Goal: Information Seeking & Learning: Learn about a topic

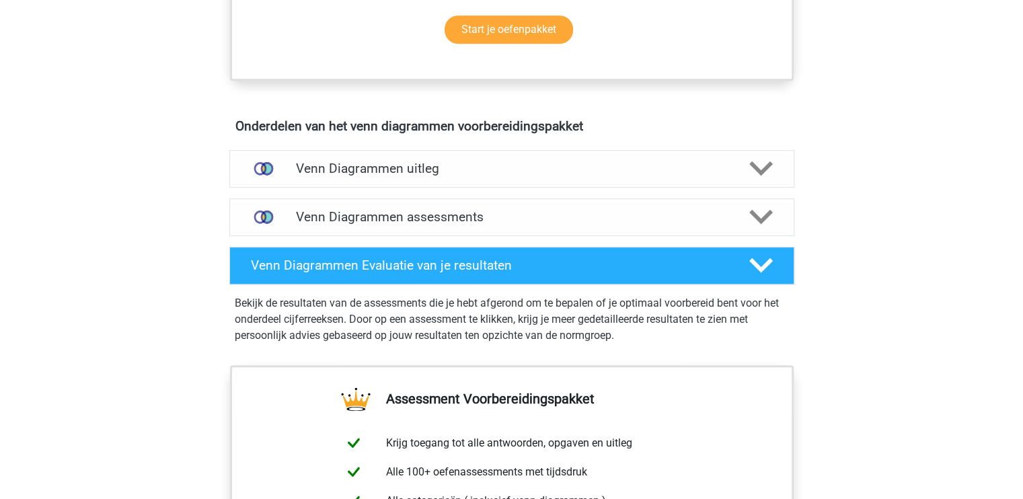
scroll to position [688, 0]
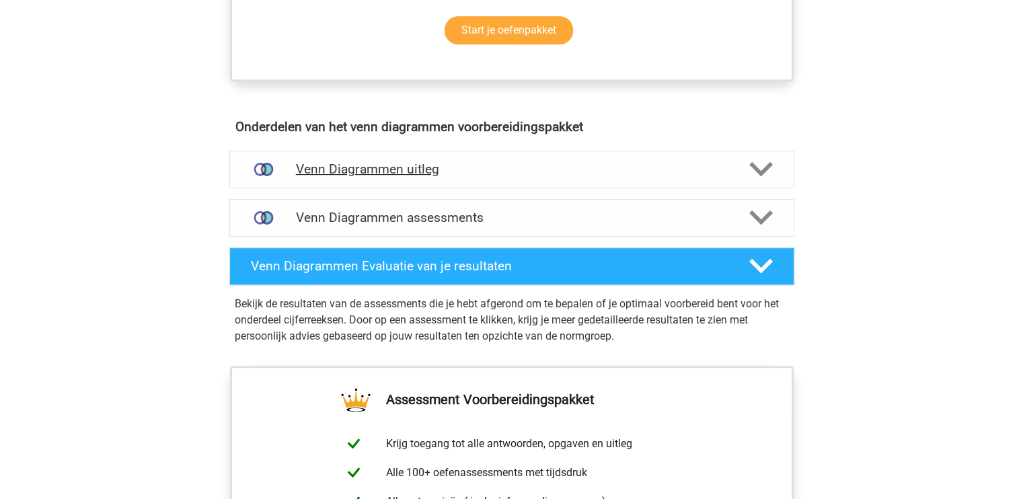
click at [770, 173] on icon at bounding box center [761, 169] width 24 height 24
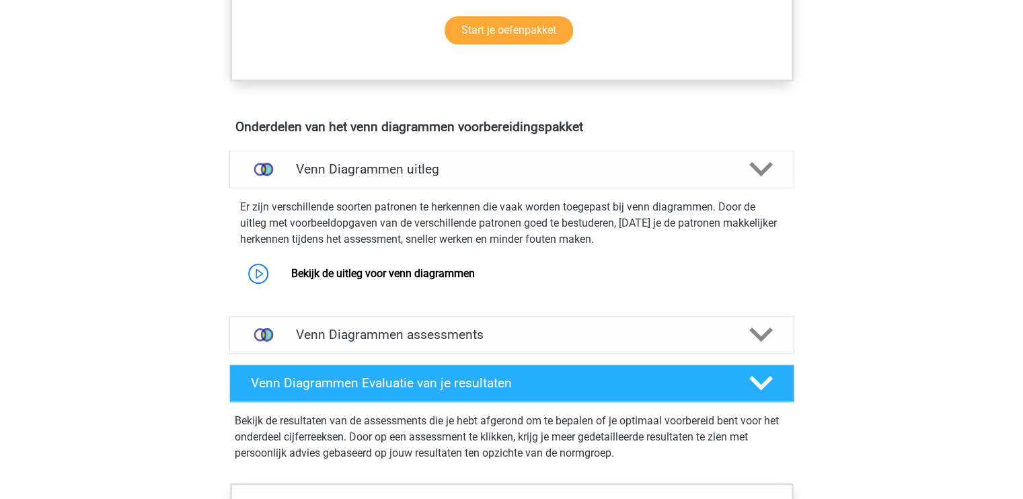
scroll to position [770, 0]
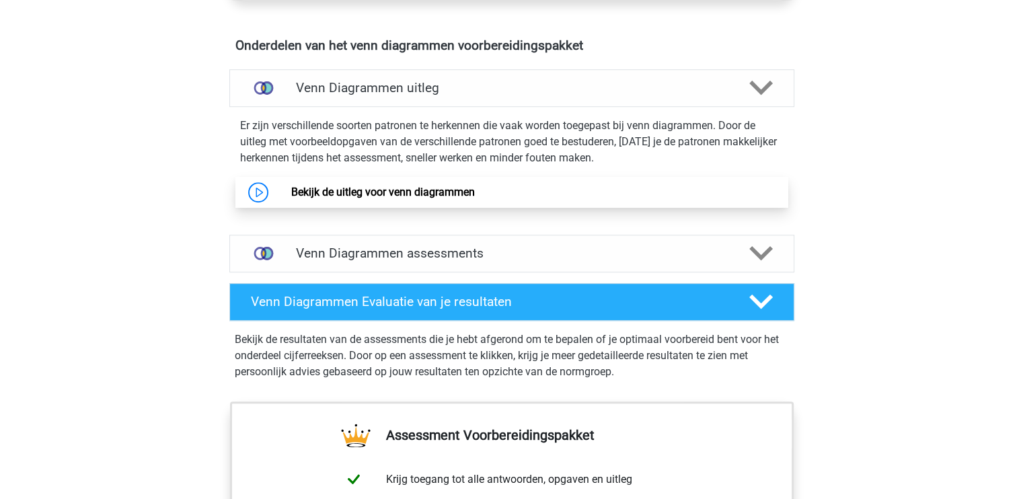
click at [467, 198] on link "Bekijk de uitleg voor venn diagrammen" at bounding box center [383, 192] width 184 height 13
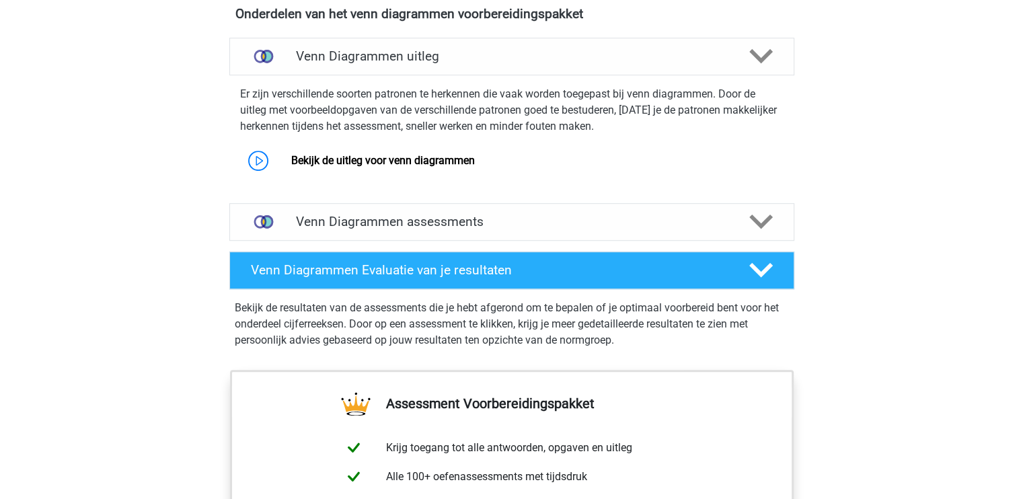
scroll to position [802, 0]
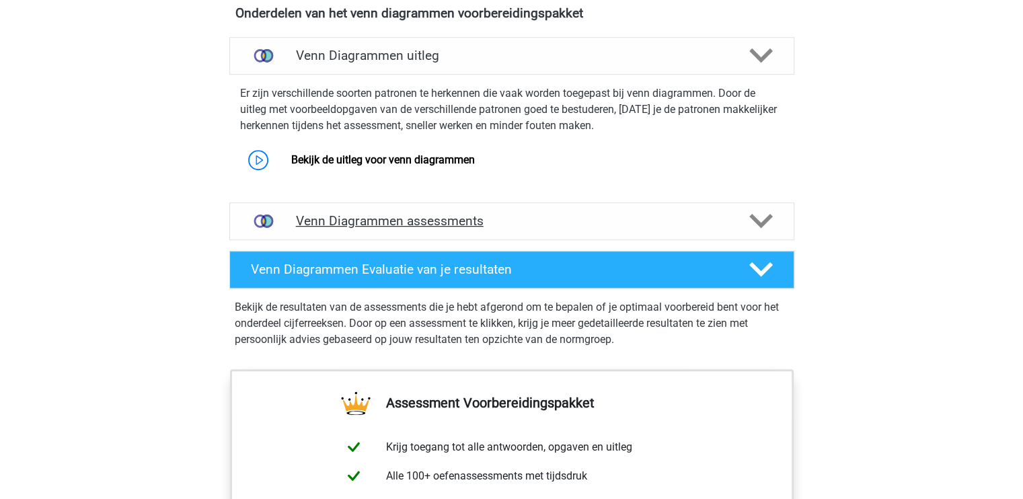
click at [297, 229] on div "Venn Diagrammen assessments" at bounding box center [511, 222] width 565 height 38
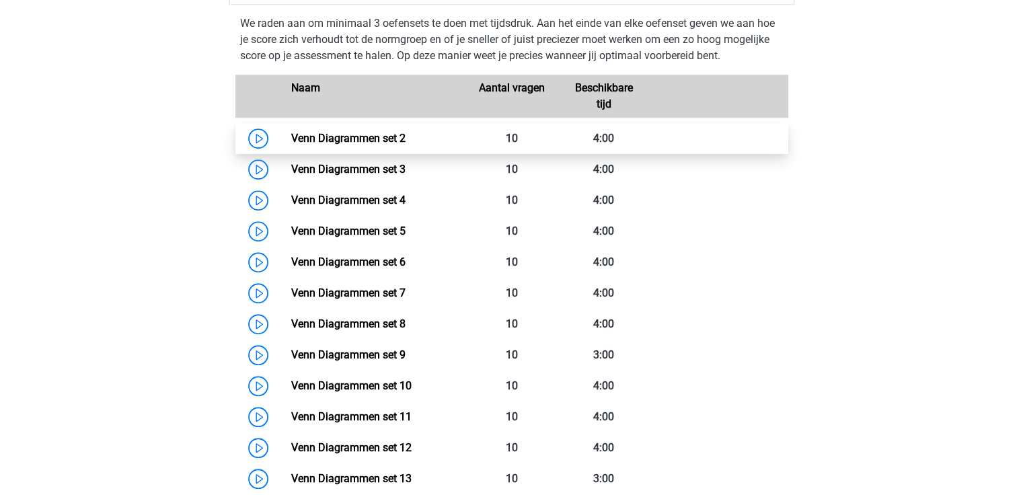
scroll to position [1033, 0]
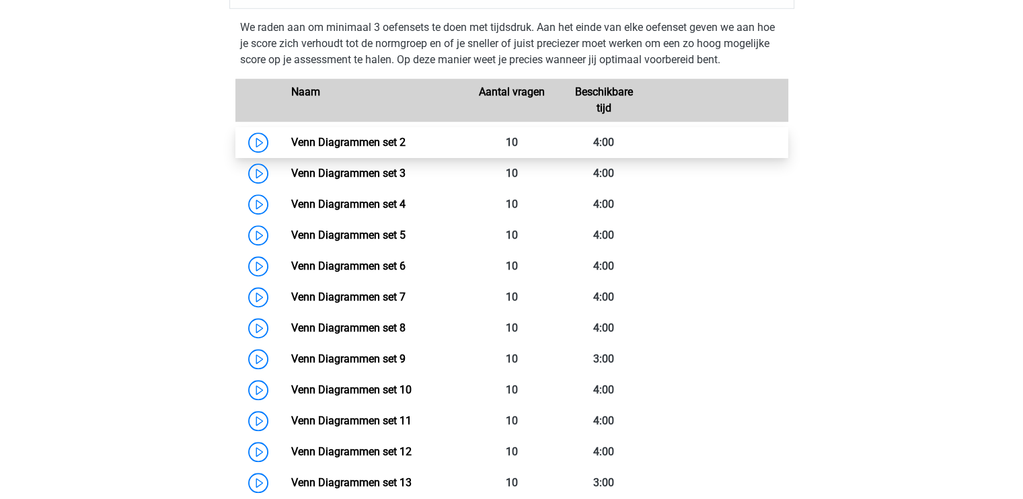
click at [291, 140] on link "Venn Diagrammen set 2" at bounding box center [348, 142] width 114 height 13
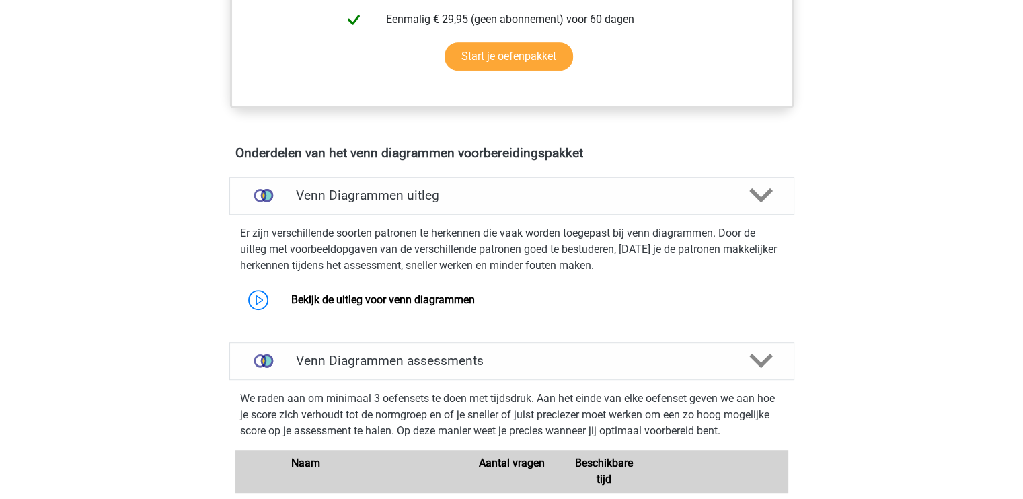
scroll to position [662, 0]
drag, startPoint x: 348, startPoint y: 296, endPoint x: 304, endPoint y: 299, distance: 43.8
click at [304, 299] on link "Bekijk de uitleg voor venn diagrammen" at bounding box center [383, 299] width 184 height 13
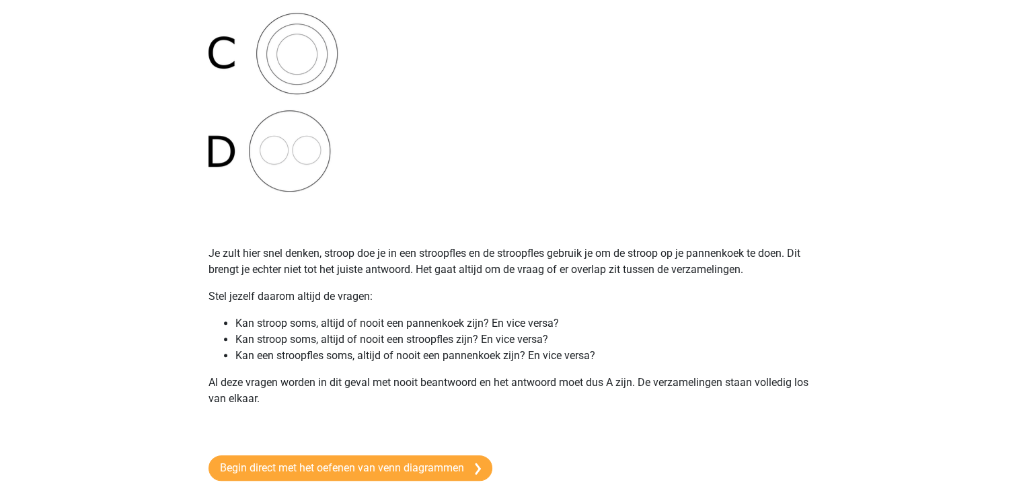
scroll to position [529, 0]
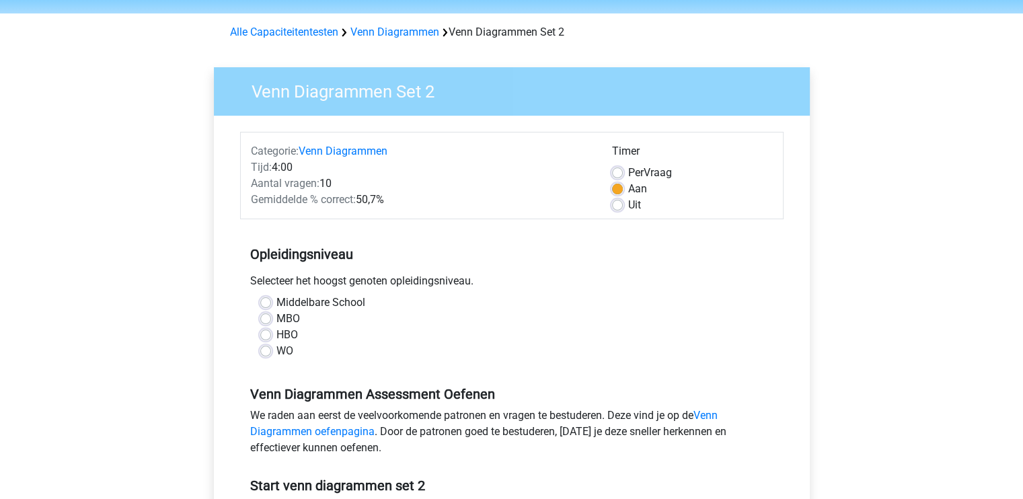
scroll to position [43, 0]
click at [269, 356] on div "WO" at bounding box center [511, 351] width 503 height 16
click at [277, 349] on label "WO" at bounding box center [285, 351] width 17 height 16
click at [264, 349] on input "WO" at bounding box center [265, 349] width 11 height 13
radio input "true"
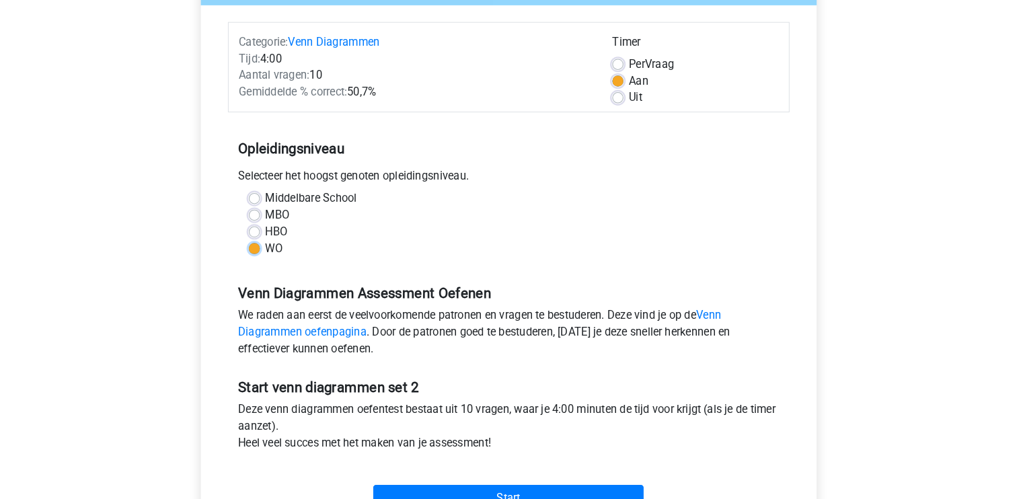
scroll to position [148, 0]
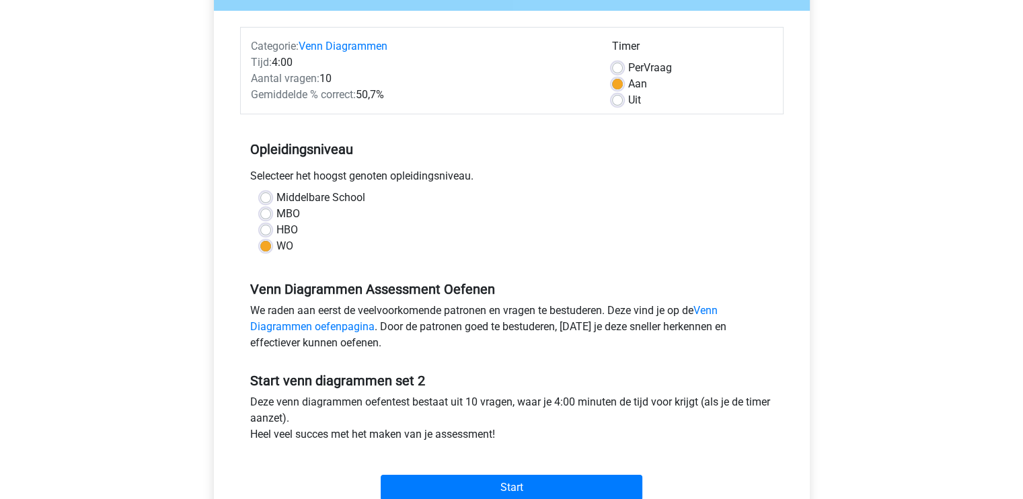
click at [277, 227] on label "HBO" at bounding box center [288, 230] width 22 height 16
click at [269, 227] on input "HBO" at bounding box center [265, 228] width 11 height 13
radio input "true"
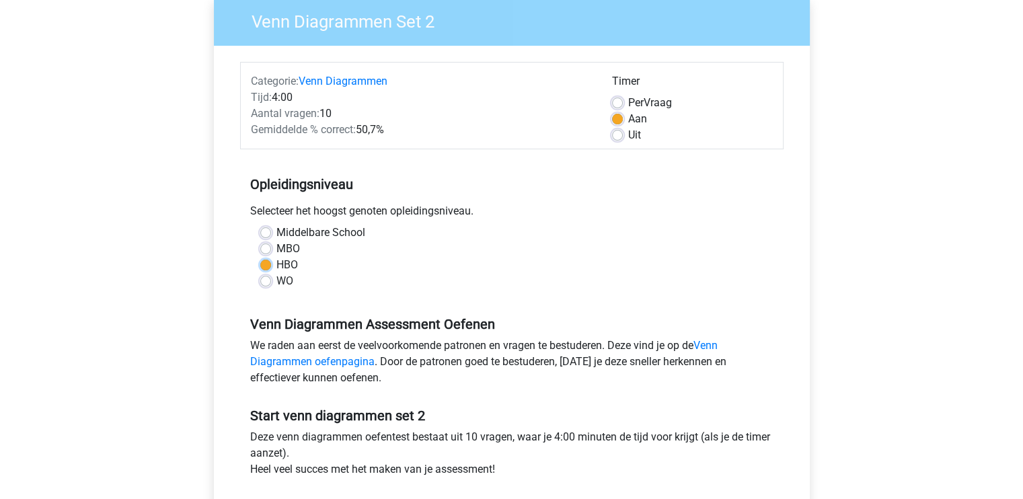
scroll to position [113, 0]
click at [277, 282] on label "WO" at bounding box center [285, 281] width 17 height 16
click at [266, 282] on input "WO" at bounding box center [265, 279] width 11 height 13
radio input "true"
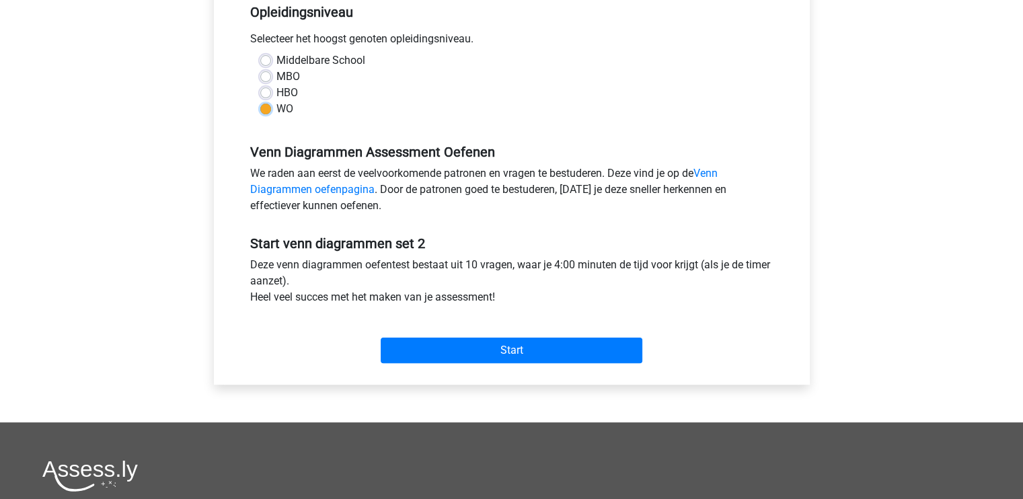
scroll to position [296, 0]
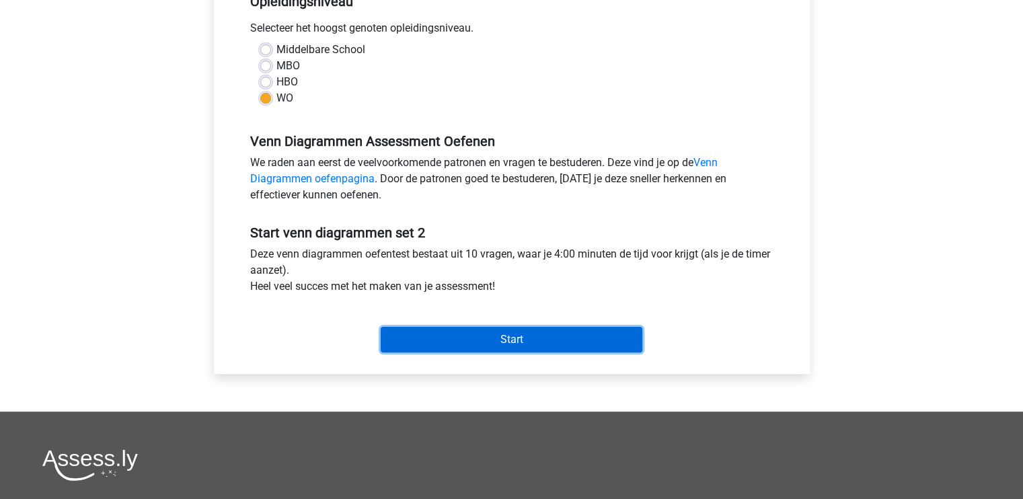
click at [532, 340] on input "Start" at bounding box center [512, 340] width 262 height 26
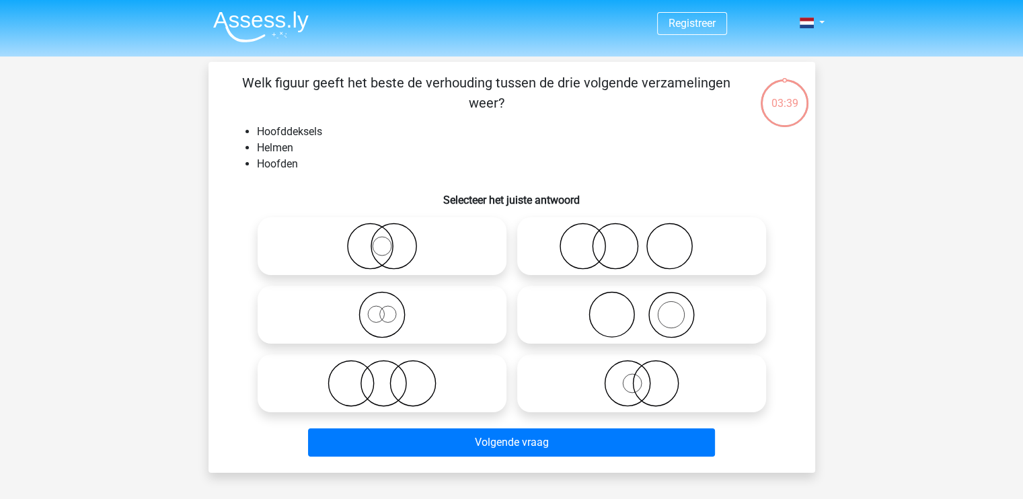
click at [579, 259] on icon at bounding box center [642, 246] width 238 height 47
click at [642, 240] on input "radio" at bounding box center [646, 235] width 9 height 9
radio input "true"
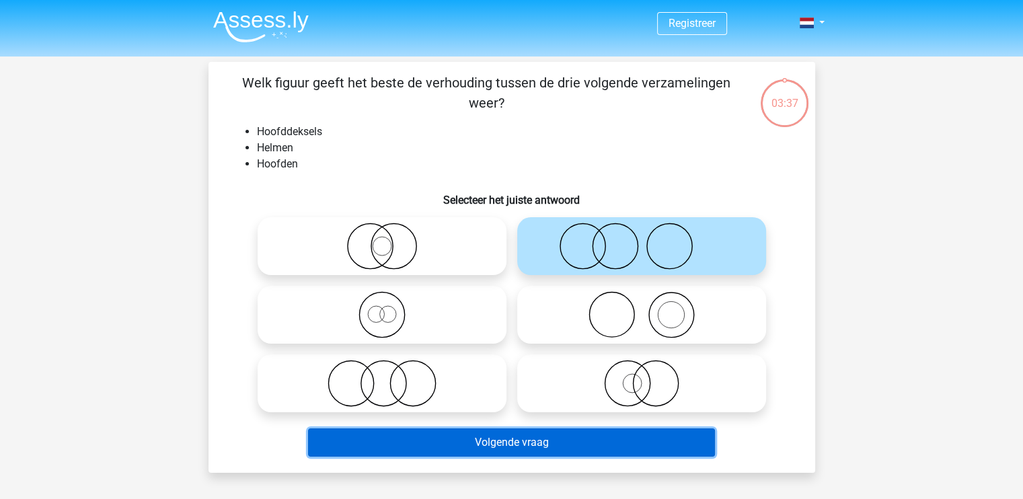
click at [608, 431] on button "Volgende vraag" at bounding box center [511, 443] width 407 height 28
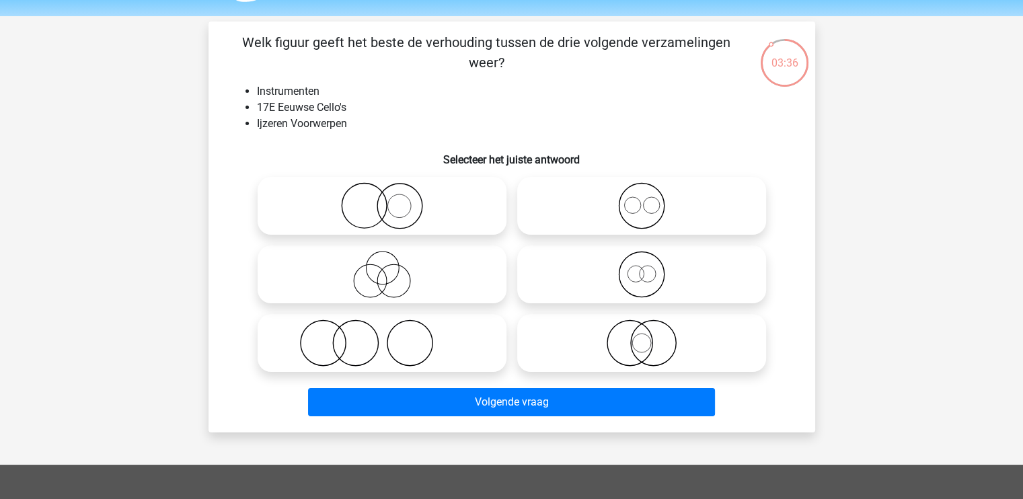
scroll to position [38, 0]
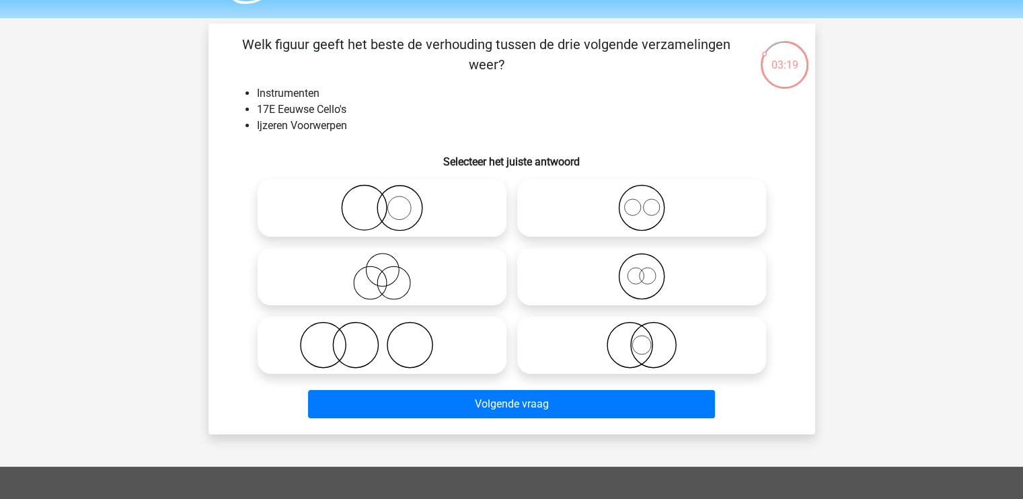
click at [330, 356] on icon at bounding box center [382, 345] width 238 height 47
click at [382, 338] on input "radio" at bounding box center [386, 334] width 9 height 9
radio input "true"
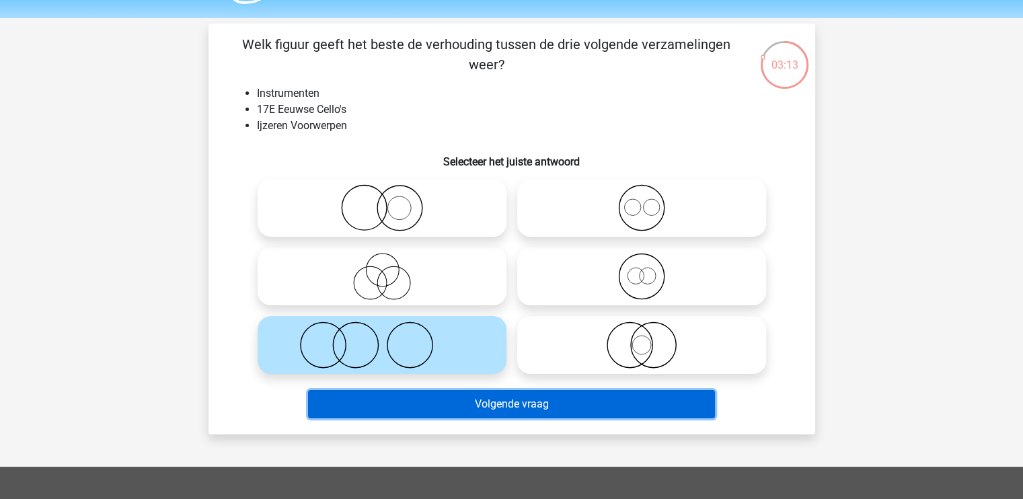
click at [394, 410] on button "Volgende vraag" at bounding box center [511, 404] width 407 height 28
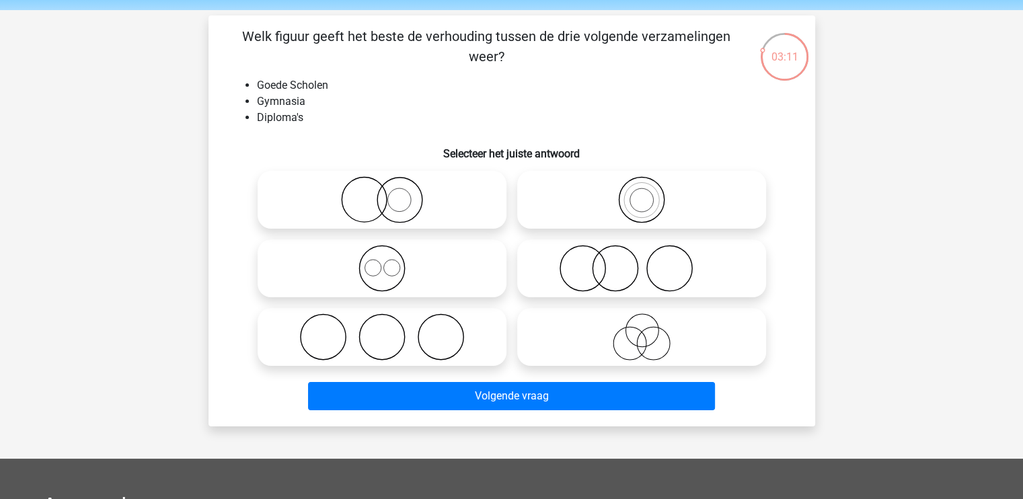
scroll to position [46, 0]
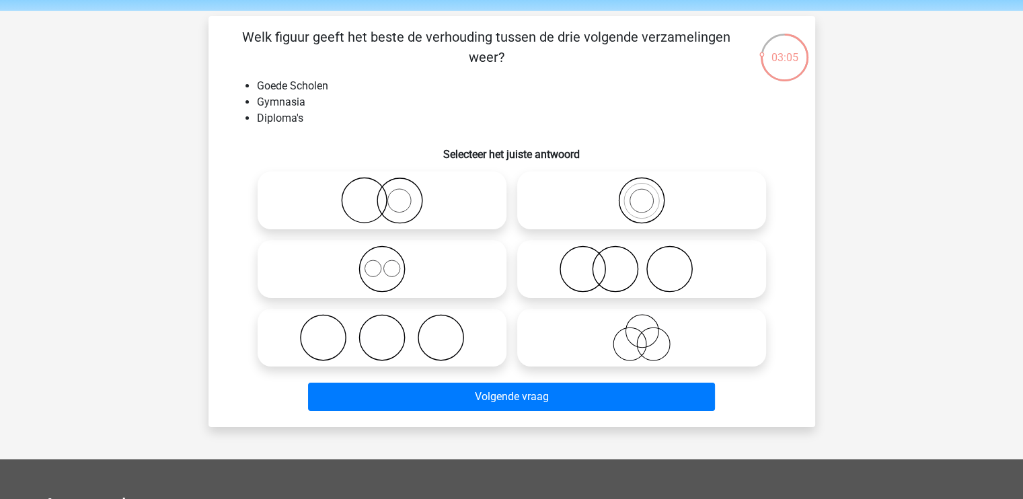
click at [428, 332] on icon at bounding box center [382, 337] width 238 height 47
click at [391, 331] on input "radio" at bounding box center [386, 326] width 9 height 9
radio input "true"
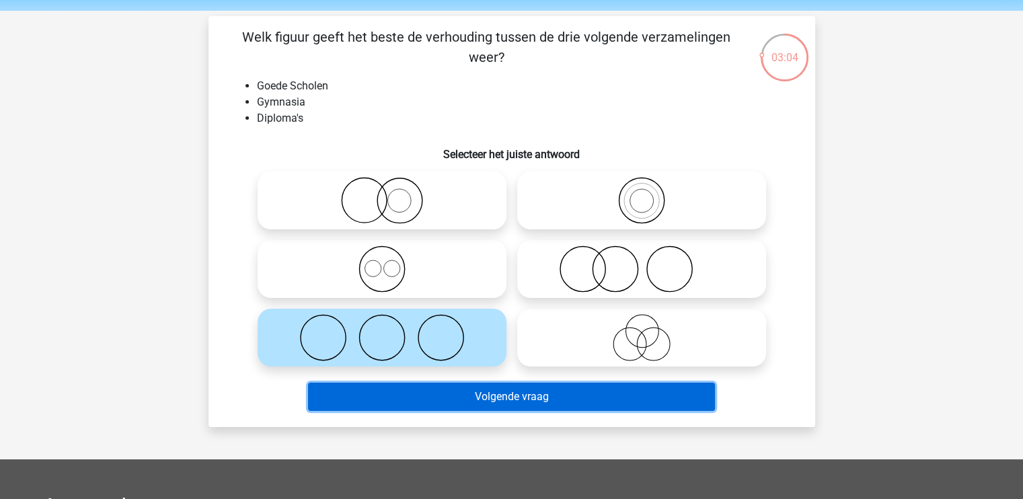
click at [486, 399] on button "Volgende vraag" at bounding box center [511, 397] width 407 height 28
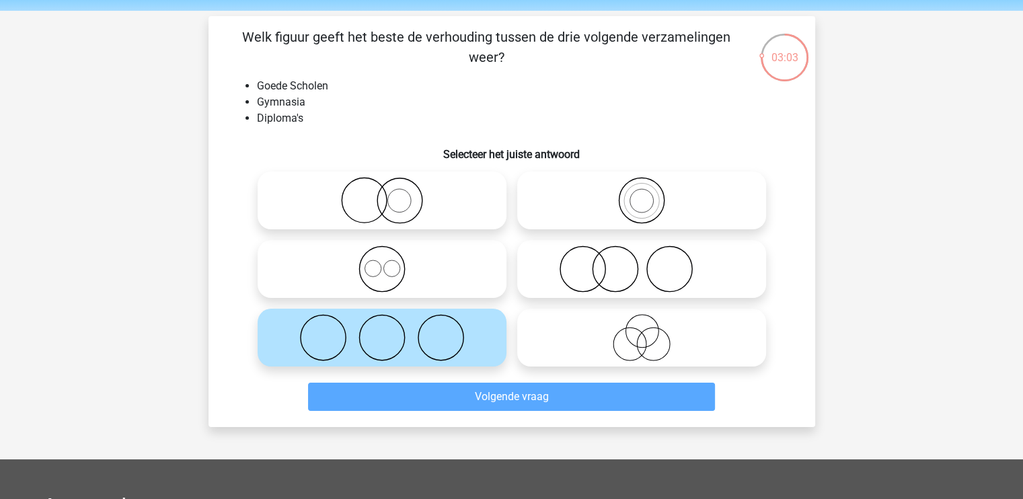
scroll to position [62, 0]
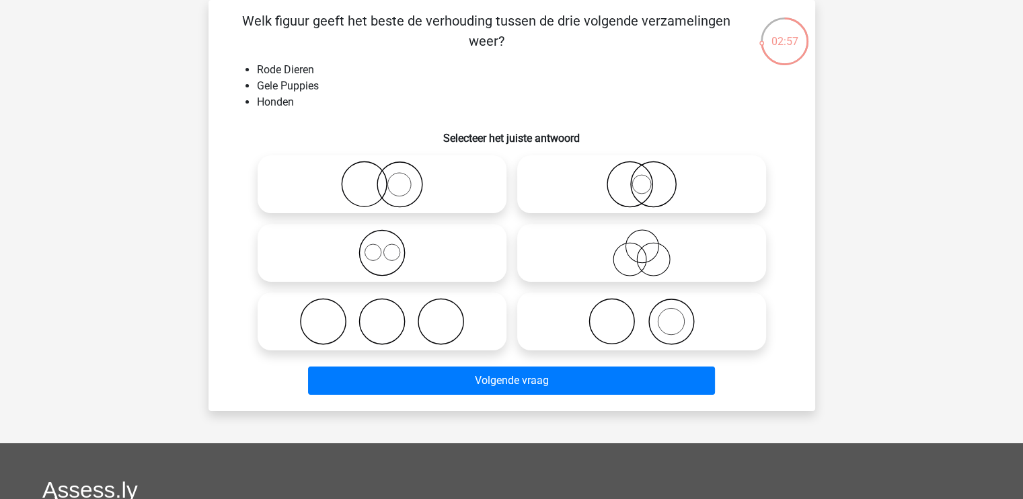
click at [431, 335] on icon at bounding box center [382, 321] width 238 height 47
click at [391, 315] on input "radio" at bounding box center [386, 310] width 9 height 9
radio input "true"
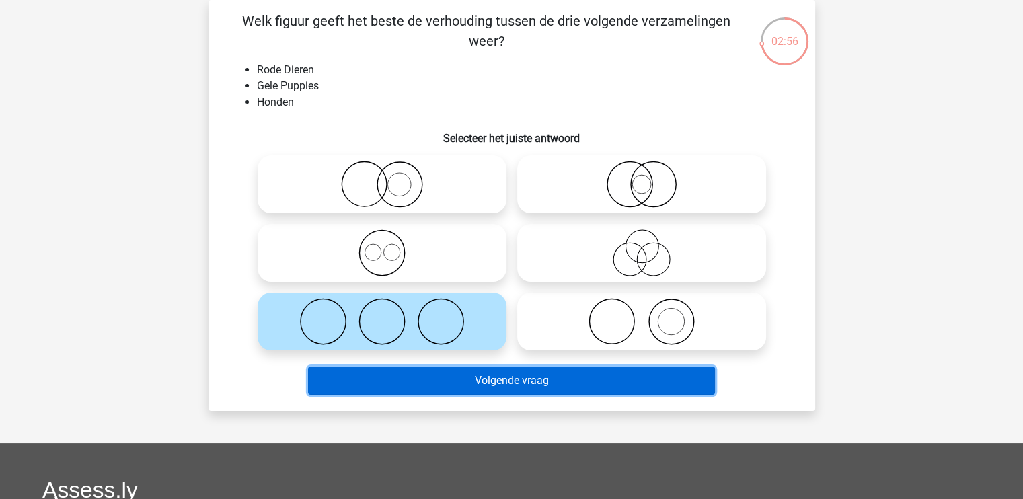
click at [462, 376] on button "Volgende vraag" at bounding box center [511, 381] width 407 height 28
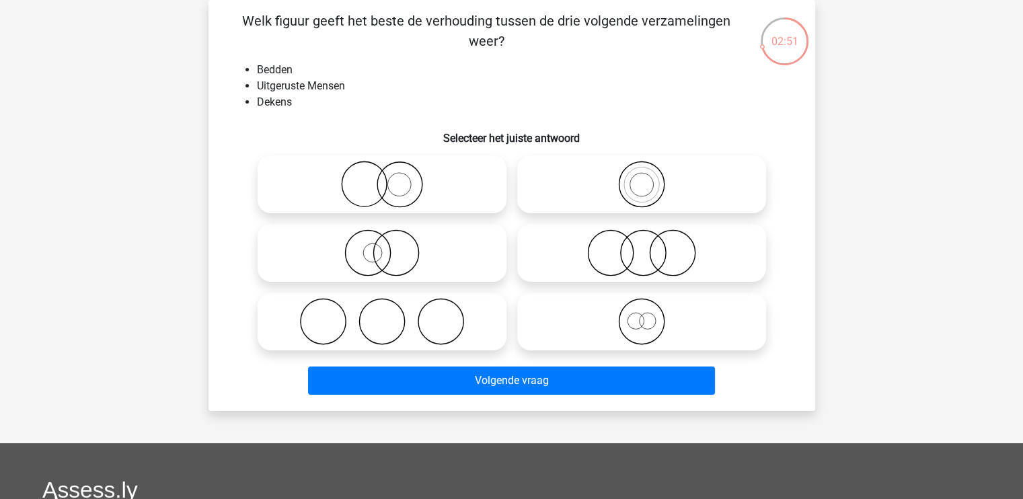
click at [415, 323] on icon at bounding box center [382, 321] width 238 height 47
click at [391, 315] on input "radio" at bounding box center [386, 310] width 9 height 9
radio input "true"
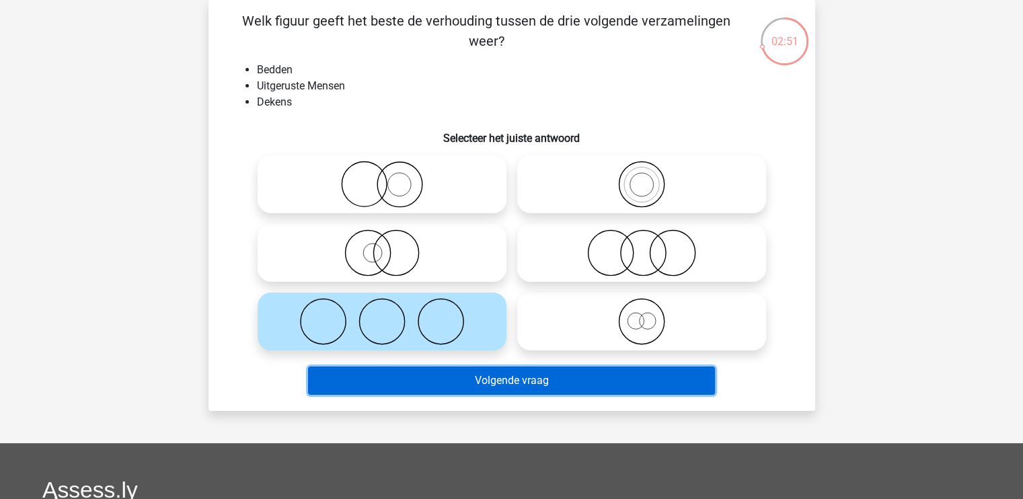
click at [460, 382] on button "Volgende vraag" at bounding box center [511, 381] width 407 height 28
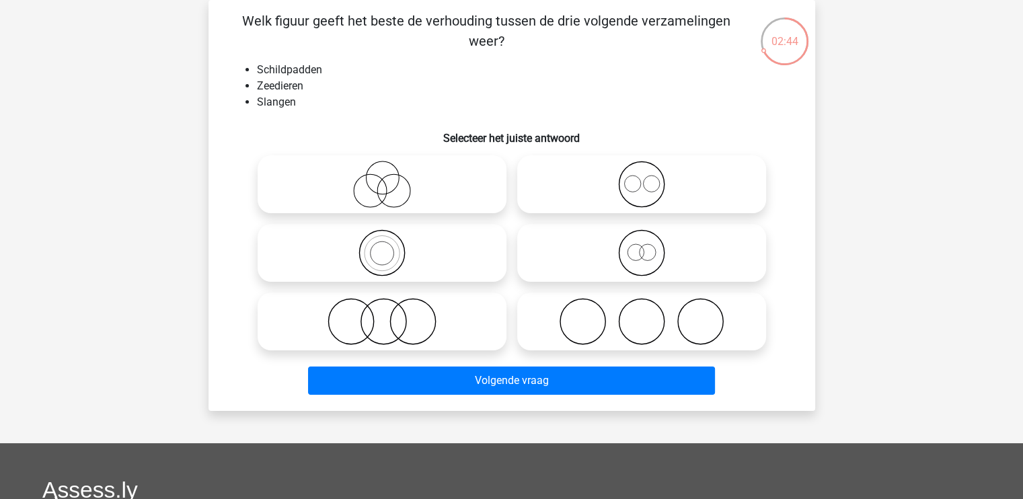
click at [614, 336] on icon at bounding box center [642, 321] width 238 height 47
click at [642, 315] on input "radio" at bounding box center [646, 310] width 9 height 9
radio input "true"
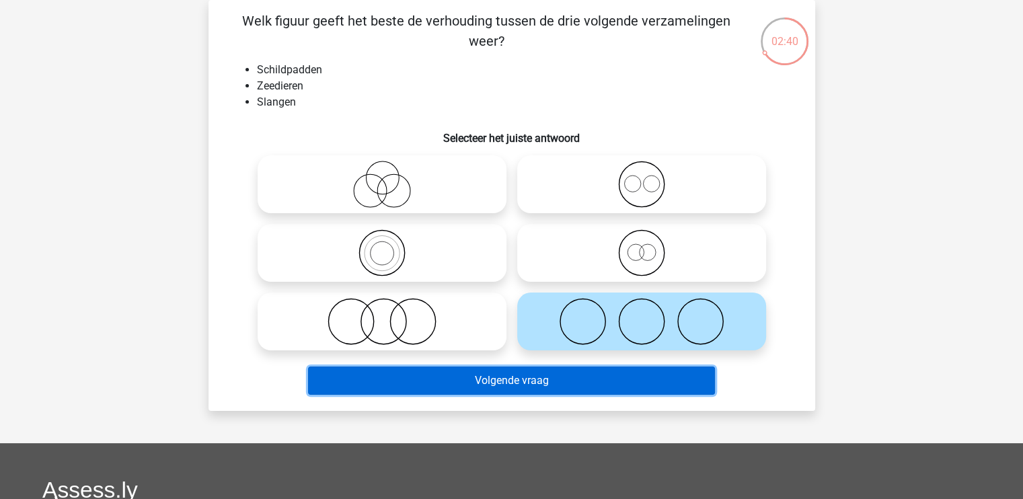
click at [606, 379] on button "Volgende vraag" at bounding box center [511, 381] width 407 height 28
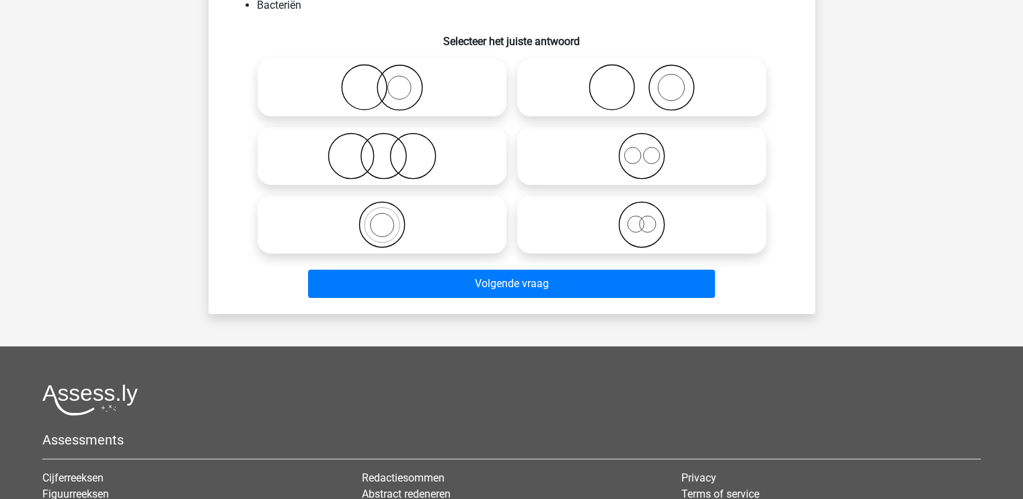
scroll to position [161, 0]
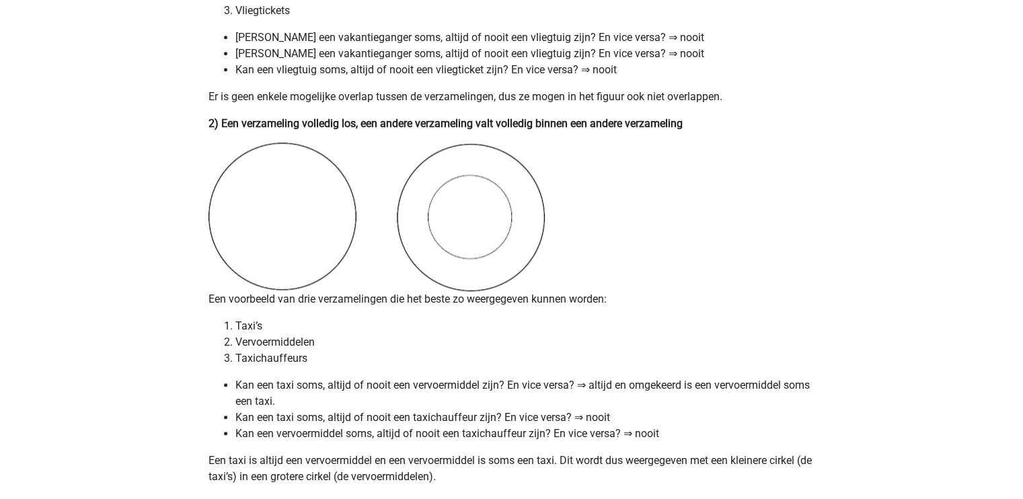
scroll to position [1253, 0]
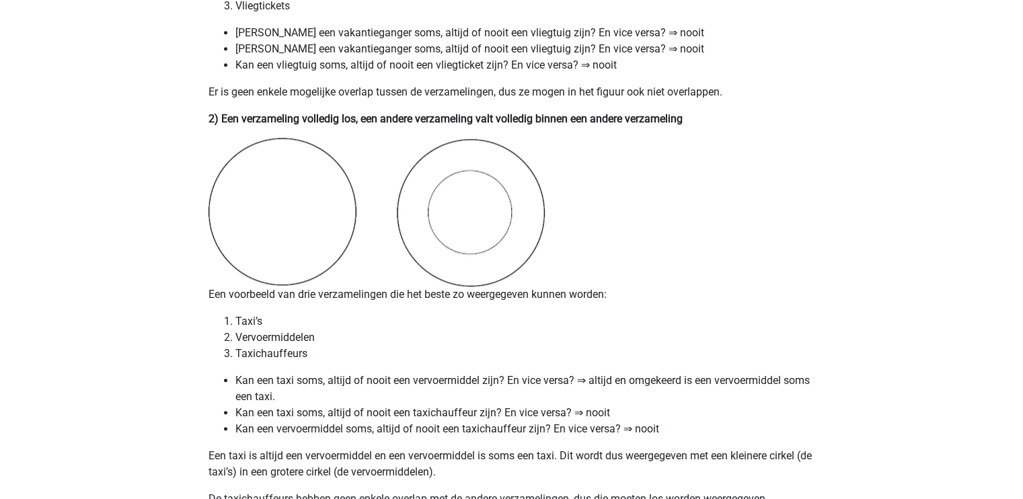
drag, startPoint x: 339, startPoint y: 234, endPoint x: 188, endPoint y: 214, distance: 152.1
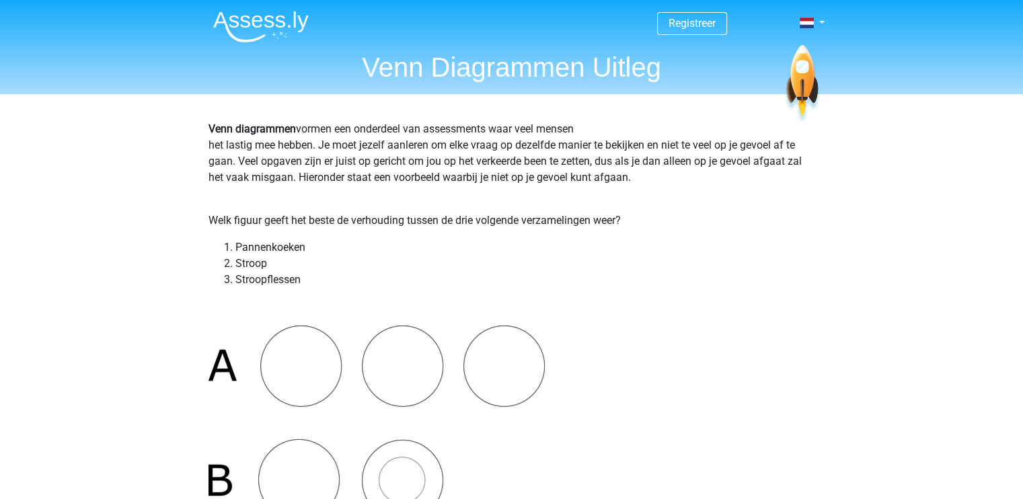
scroll to position [2, 0]
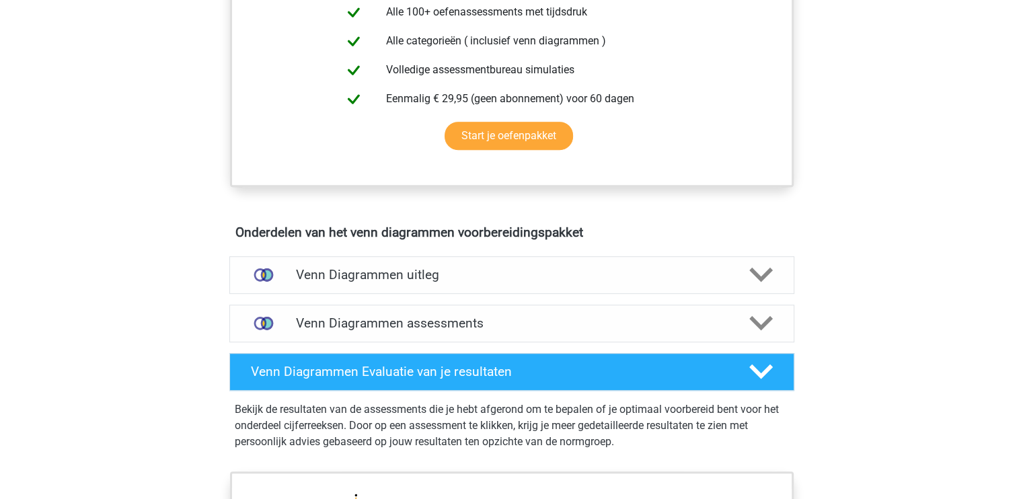
scroll to position [627, 0]
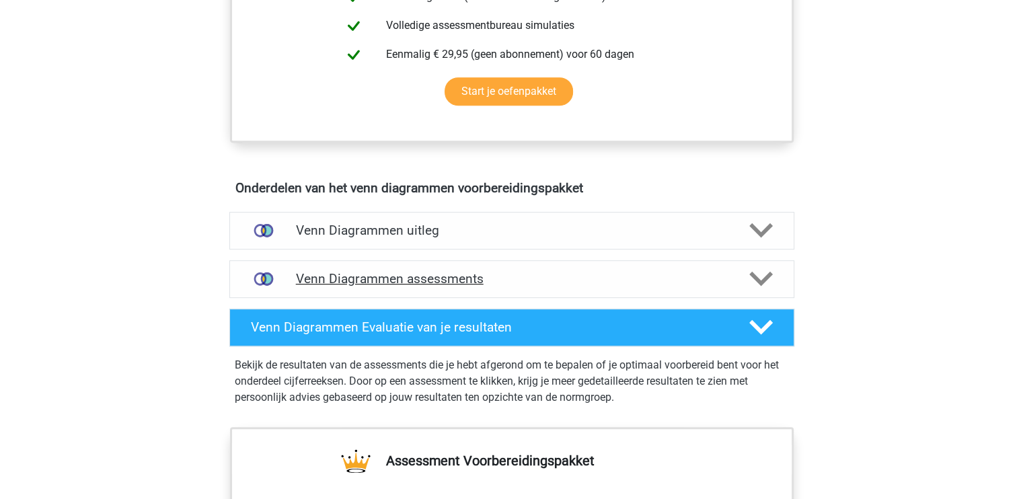
click at [410, 277] on h4 "Venn Diagrammen assessments" at bounding box center [512, 278] width 432 height 15
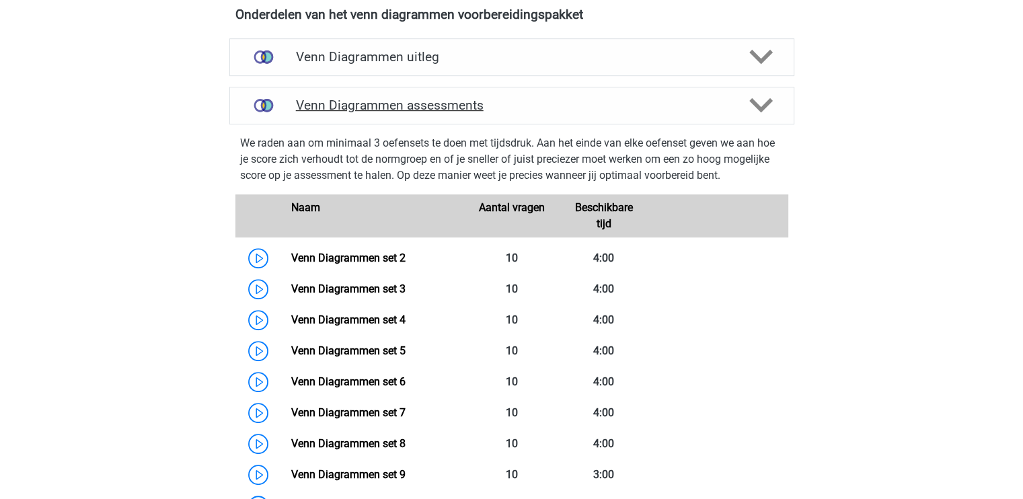
scroll to position [817, 0]
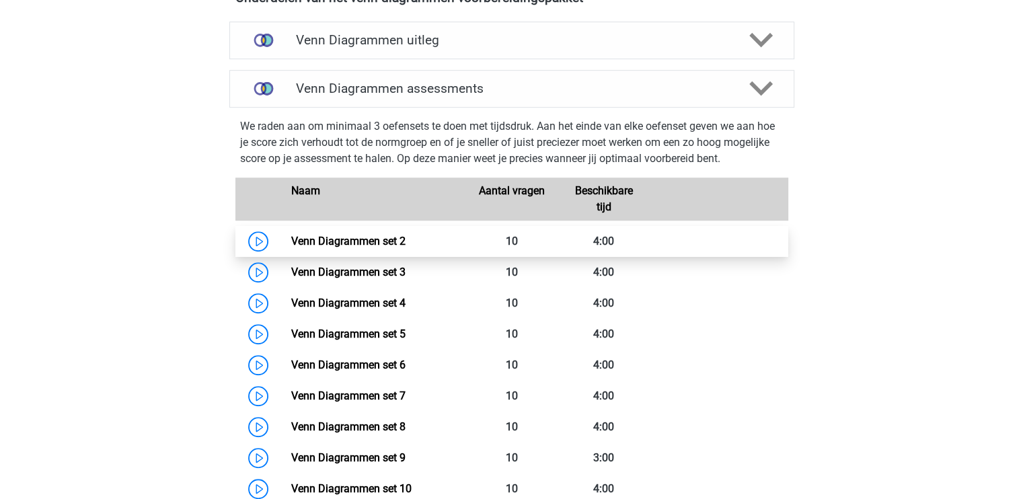
click at [365, 235] on link "Venn Diagrammen set 2" at bounding box center [348, 241] width 114 height 13
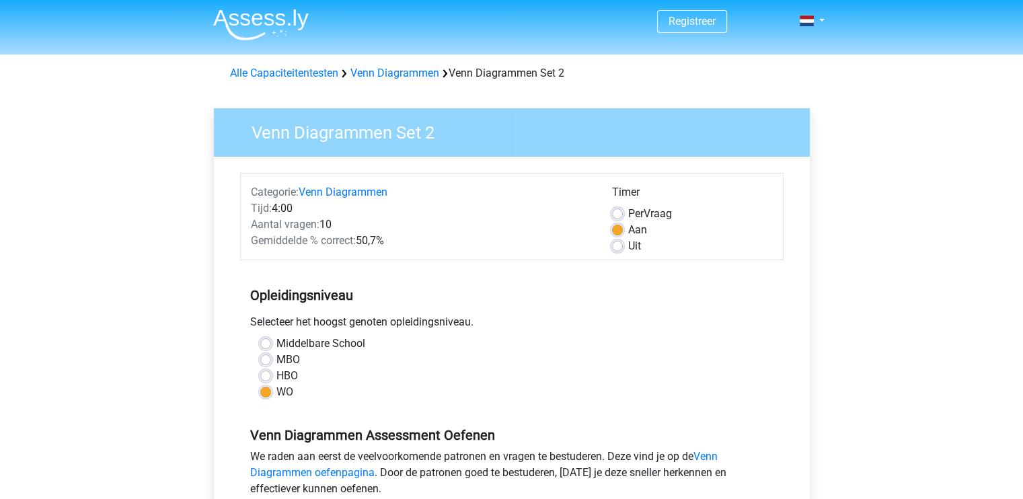
scroll to position [3, 0]
click at [628, 243] on label "Uit" at bounding box center [634, 245] width 13 height 16
click at [620, 243] on input "Uit" at bounding box center [617, 243] width 11 height 13
radio input "true"
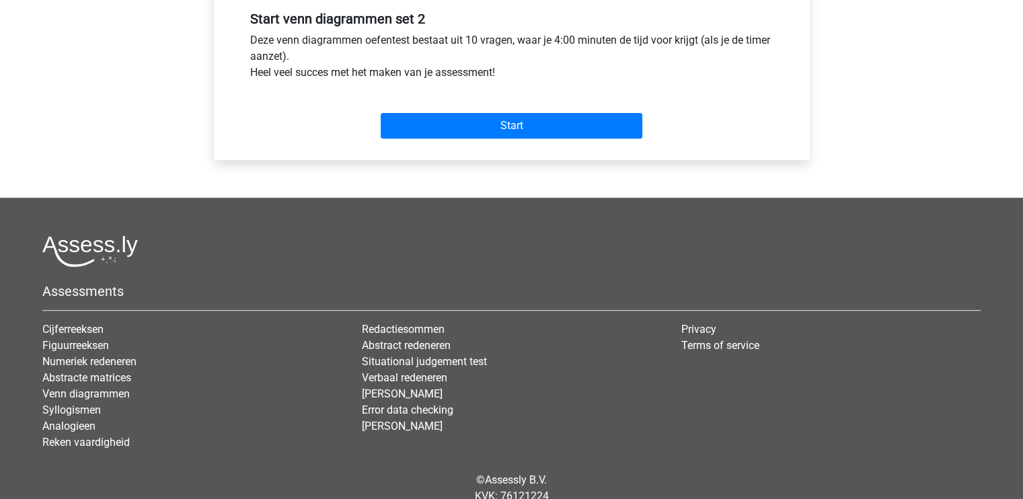
scroll to position [505, 0]
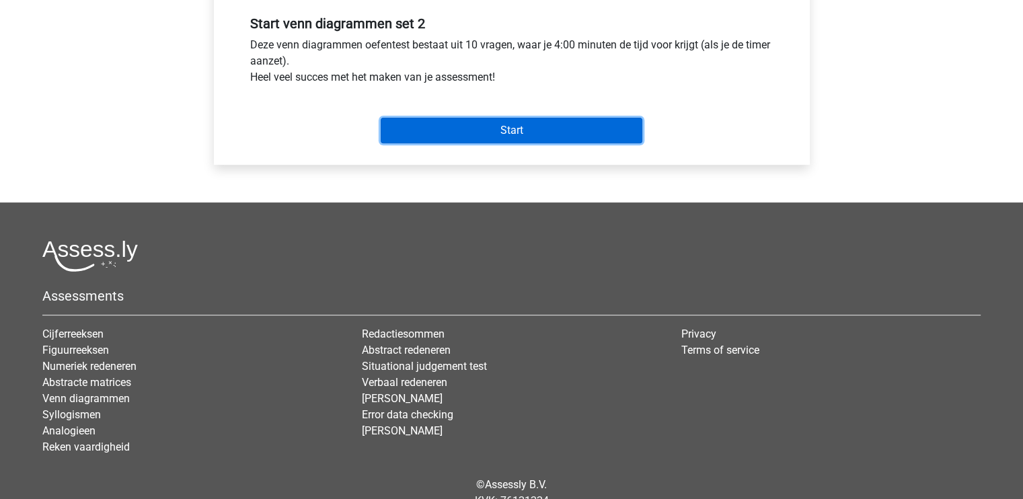
click at [544, 129] on input "Start" at bounding box center [512, 131] width 262 height 26
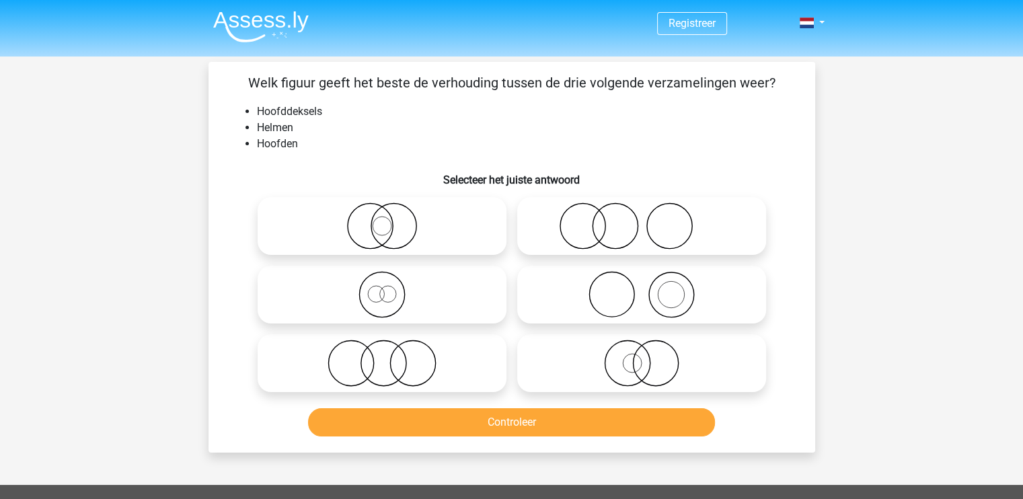
click at [705, 289] on icon at bounding box center [642, 294] width 238 height 47
click at [651, 288] on input "radio" at bounding box center [646, 283] width 9 height 9
radio input "true"
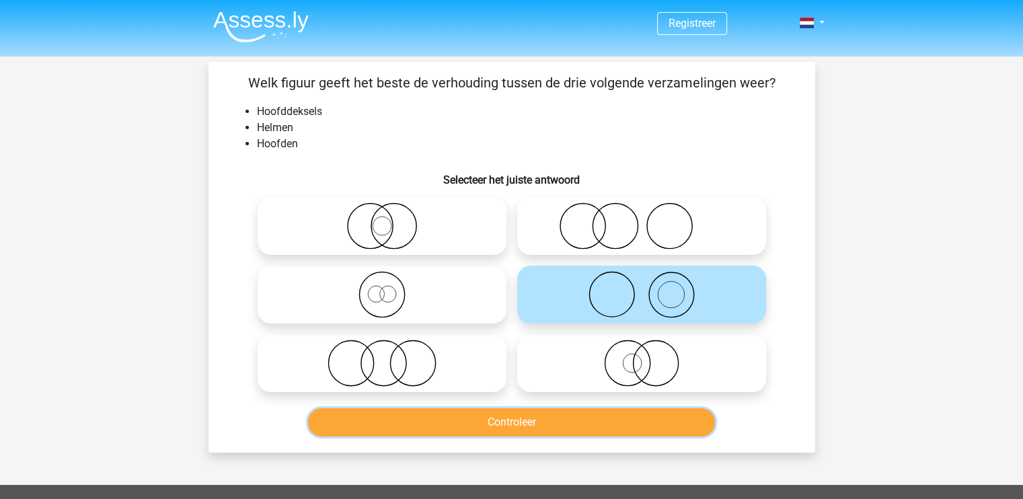
click at [639, 430] on button "Controleer" at bounding box center [511, 422] width 407 height 28
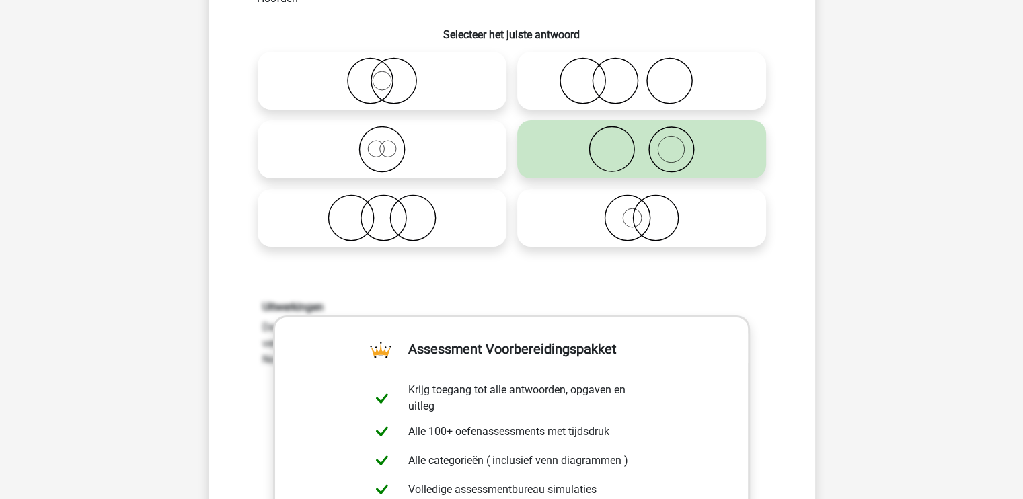
scroll to position [78, 0]
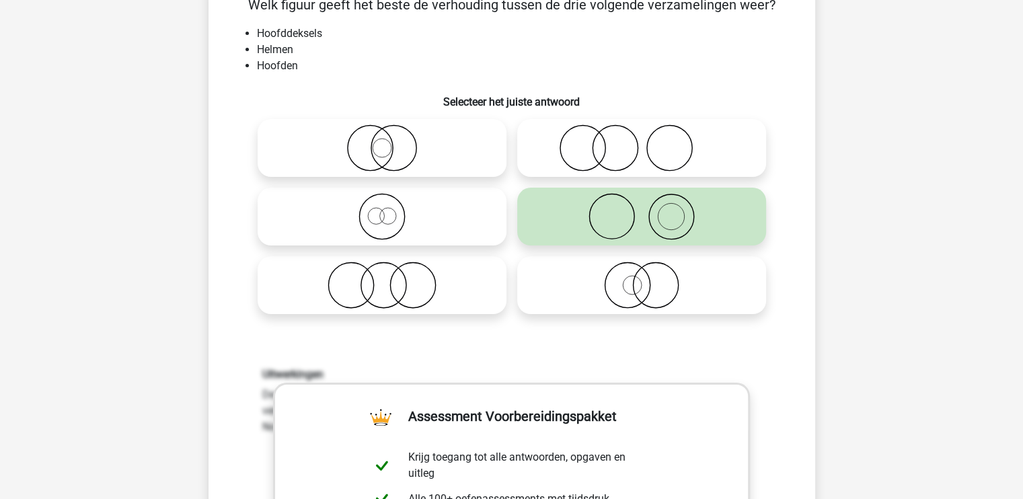
click at [623, 147] on icon at bounding box center [642, 147] width 238 height 47
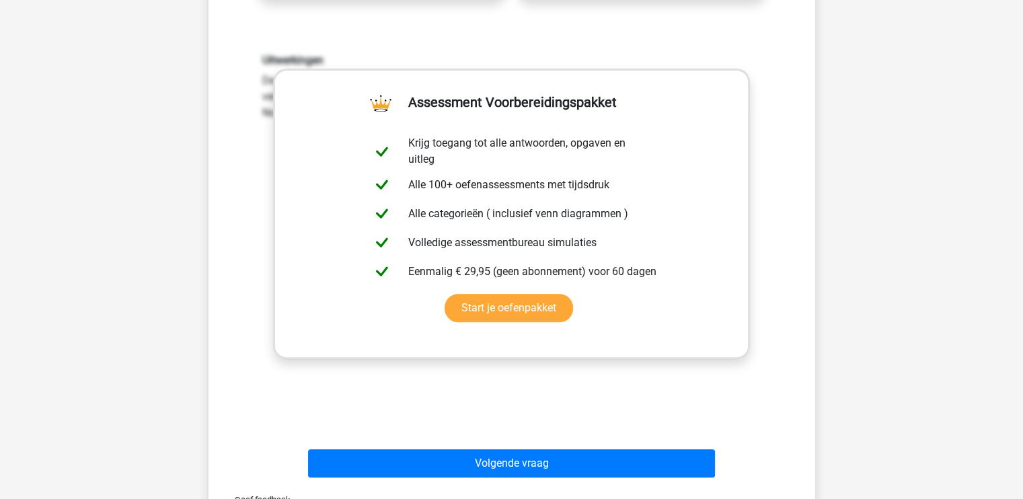
scroll to position [0, 0]
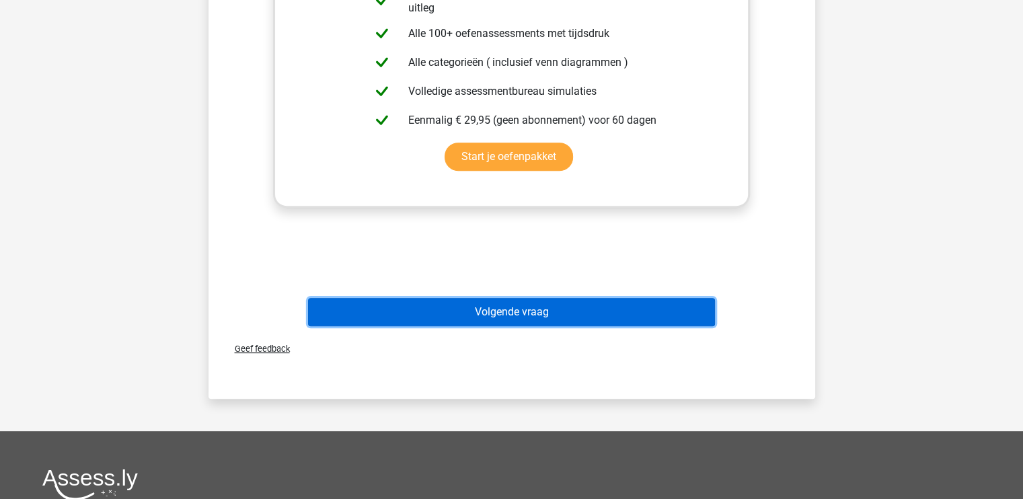
click at [598, 311] on button "Volgende vraag" at bounding box center [511, 312] width 407 height 28
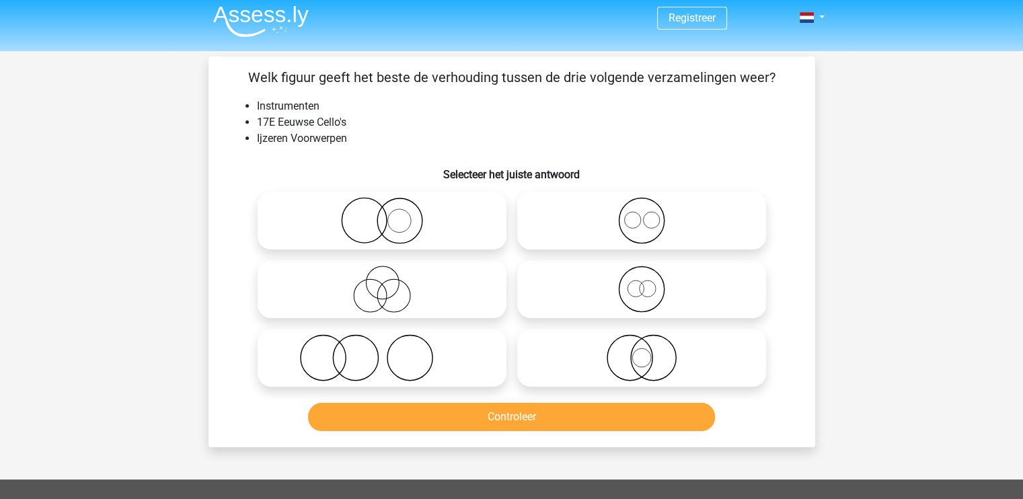
scroll to position [7, 0]
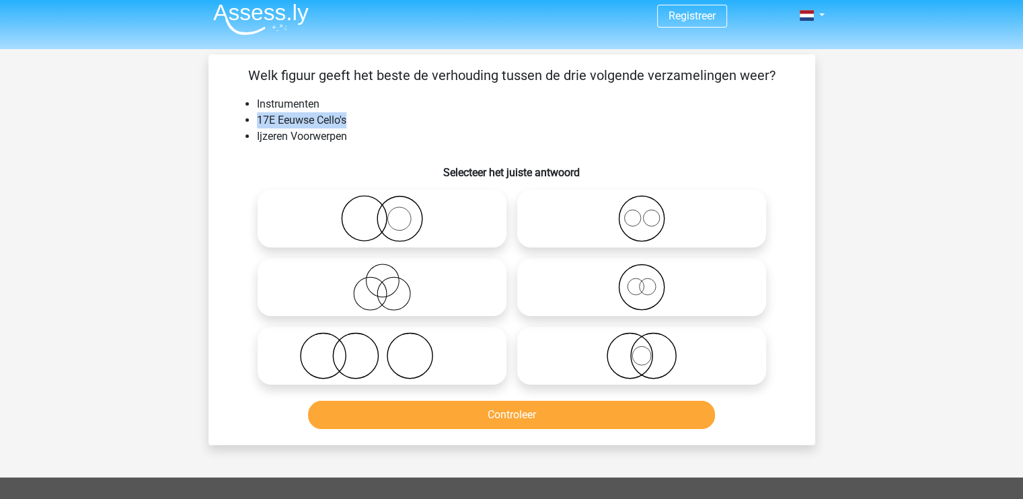
drag, startPoint x: 258, startPoint y: 122, endPoint x: 350, endPoint y: 116, distance: 92.3
click at [350, 116] on li "17E Eeuwse Cello's" at bounding box center [525, 120] width 537 height 16
copy li "17E Eeuwse Cello's"
click at [318, 100] on li "Instrumenten" at bounding box center [525, 104] width 537 height 16
click at [409, 364] on icon at bounding box center [382, 355] width 238 height 47
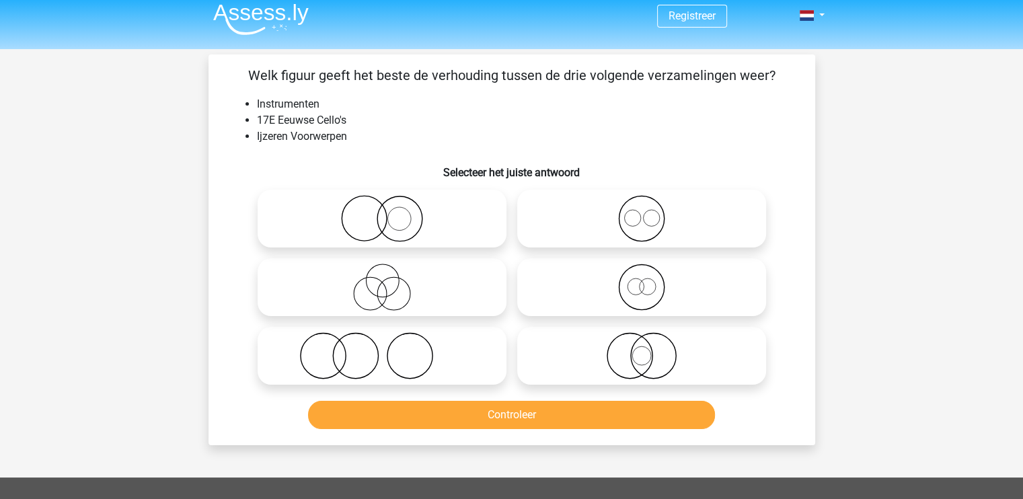
click at [391, 349] on input "radio" at bounding box center [386, 344] width 9 height 9
radio input "true"
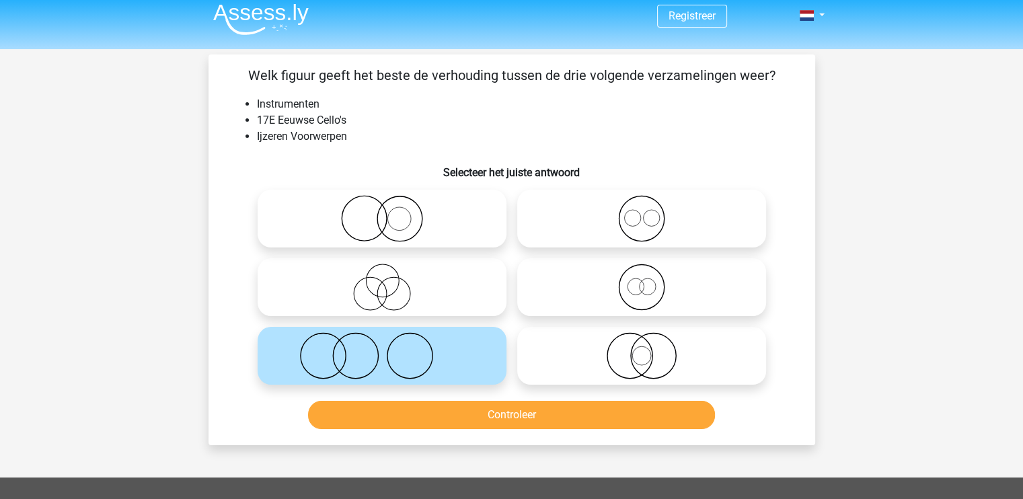
click at [449, 430] on div "Controleer" at bounding box center [511, 418] width 519 height 34
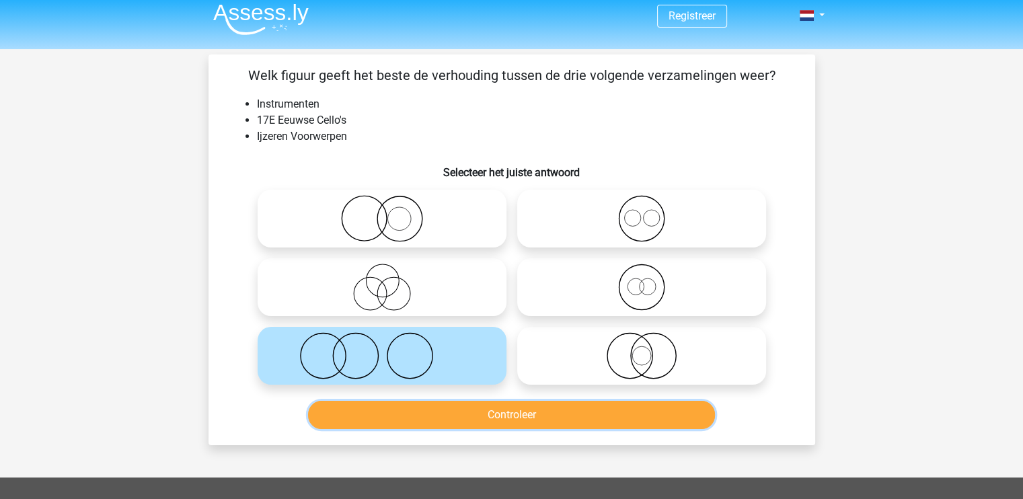
click at [438, 412] on button "Controleer" at bounding box center [511, 415] width 407 height 28
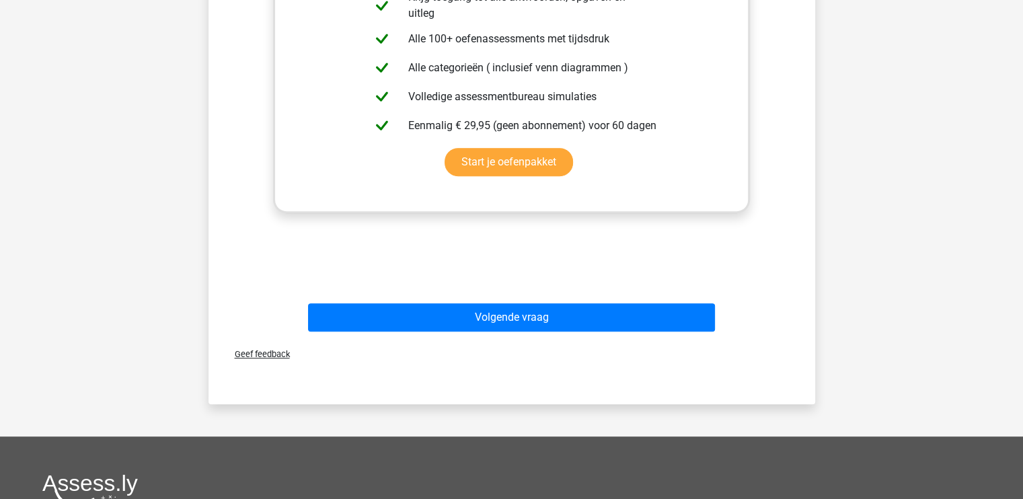
scroll to position [540, 0]
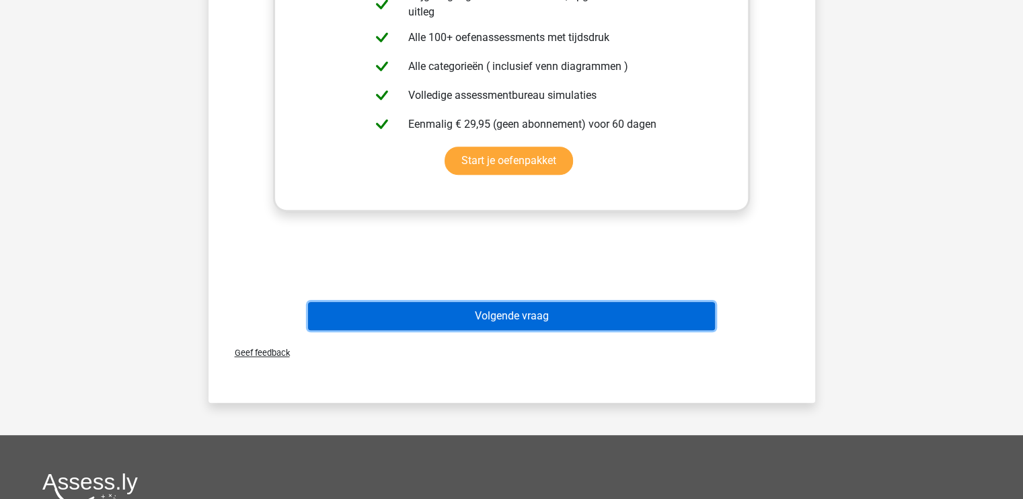
click at [599, 319] on button "Volgende vraag" at bounding box center [511, 316] width 407 height 28
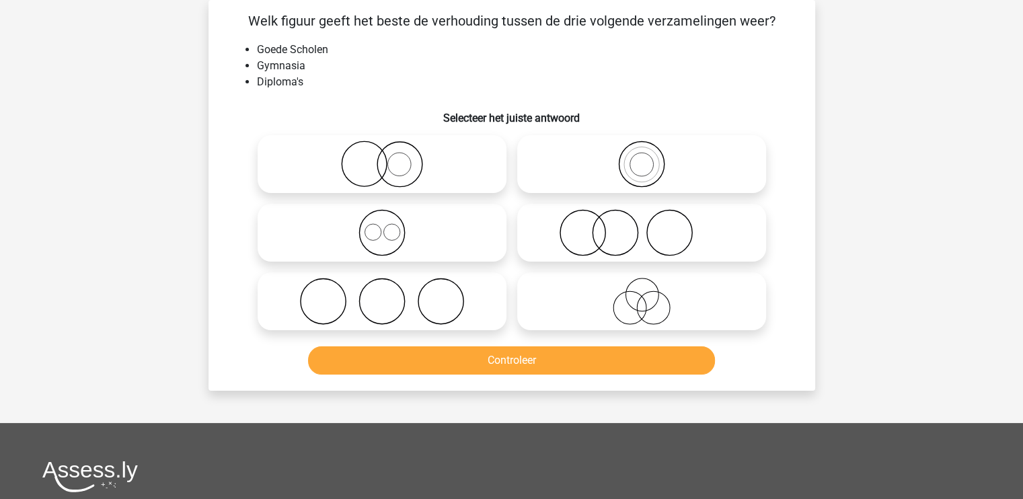
scroll to position [0, 0]
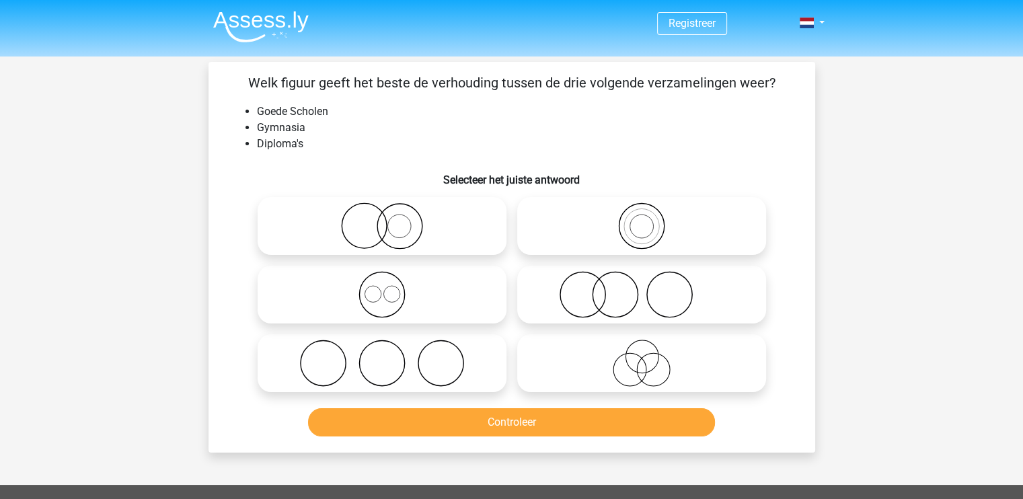
click at [702, 310] on icon at bounding box center [642, 294] width 238 height 47
click at [651, 288] on input "radio" at bounding box center [646, 283] width 9 height 9
radio input "true"
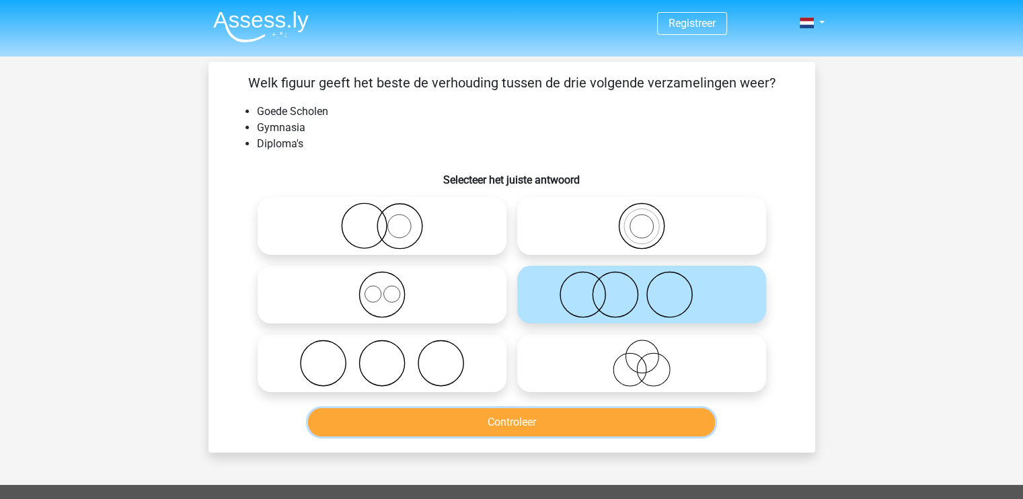
click at [665, 428] on button "Controleer" at bounding box center [511, 422] width 407 height 28
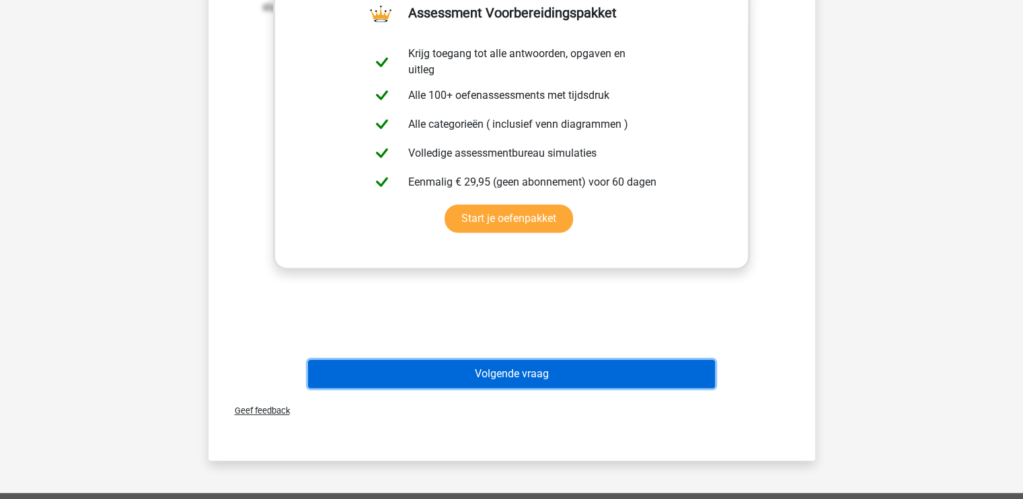
click at [587, 377] on button "Volgende vraag" at bounding box center [511, 374] width 407 height 28
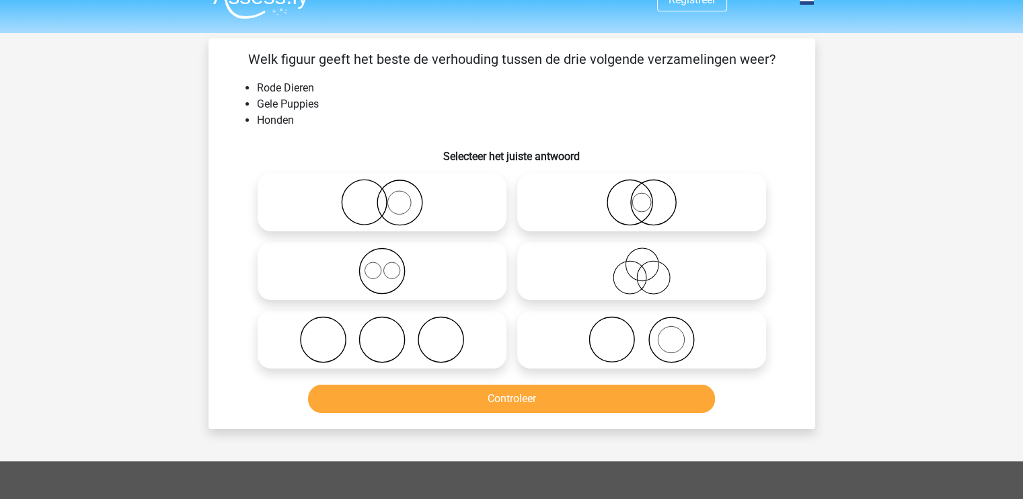
scroll to position [23, 0]
click at [409, 197] on icon at bounding box center [382, 203] width 238 height 47
click at [391, 196] on input "radio" at bounding box center [386, 192] width 9 height 9
radio input "true"
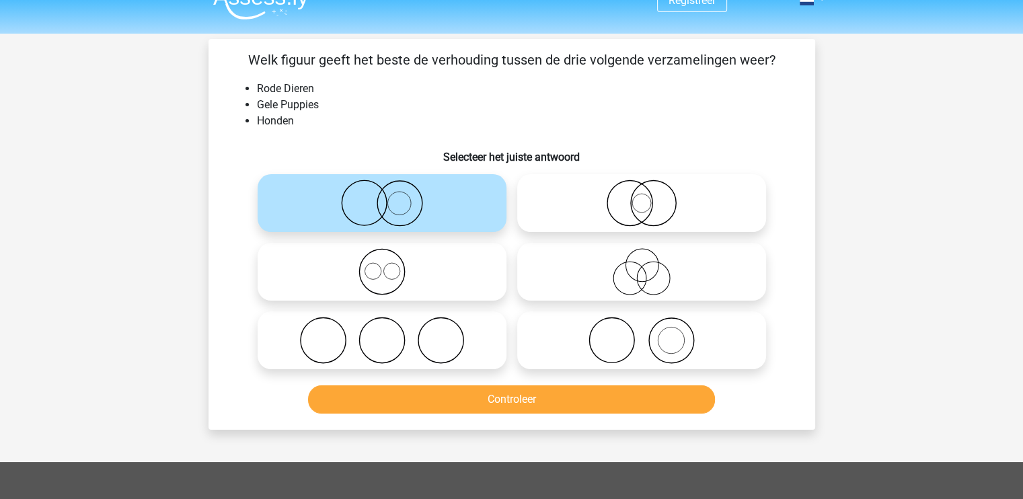
scroll to position [76, 0]
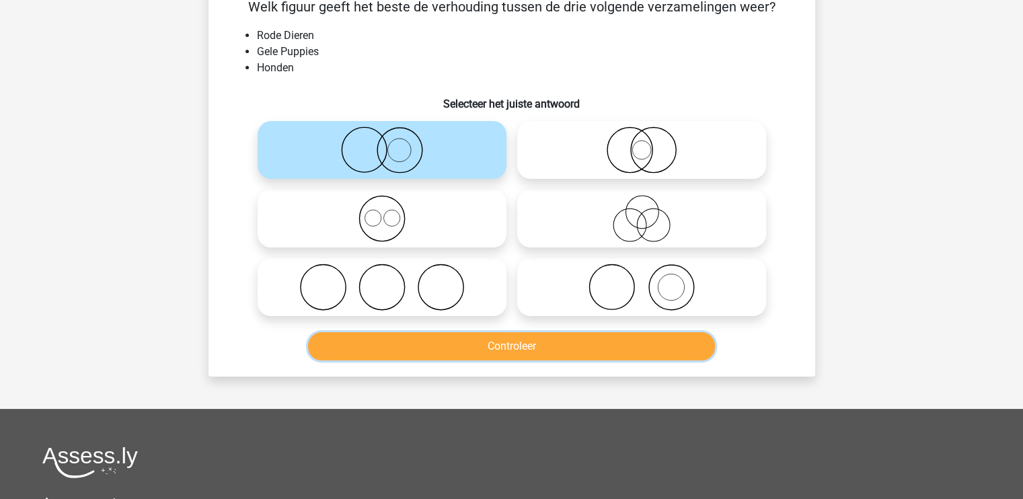
click at [476, 353] on button "Controleer" at bounding box center [511, 346] width 407 height 28
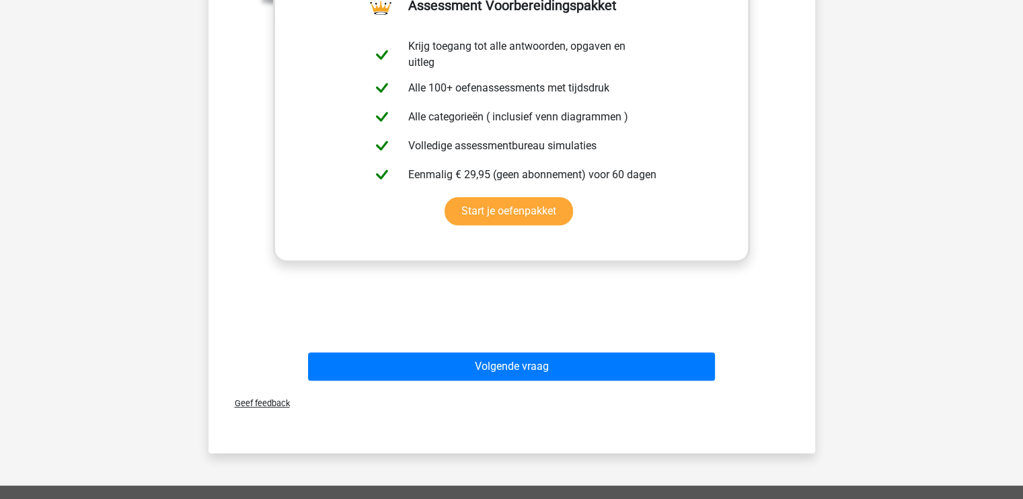
scroll to position [507, 0]
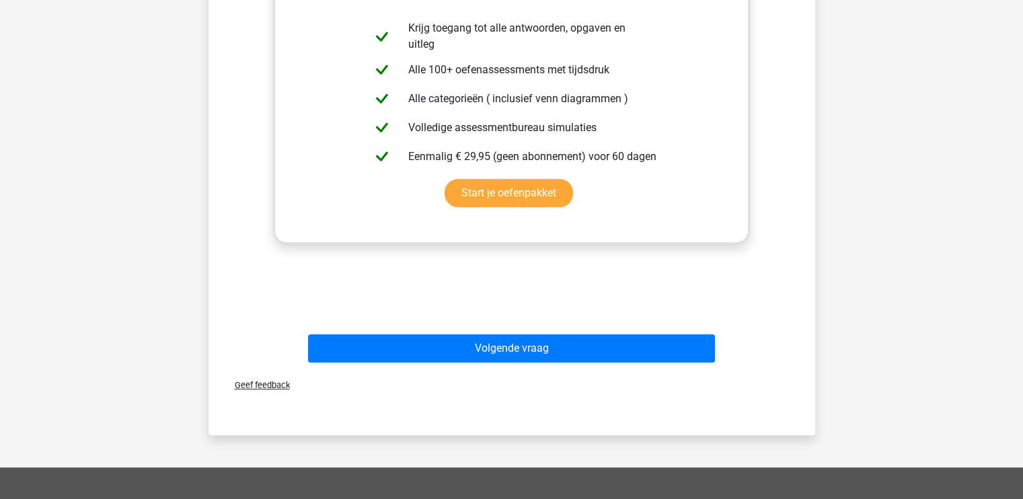
click at [490, 364] on div "Volgende vraag" at bounding box center [511, 351] width 519 height 34
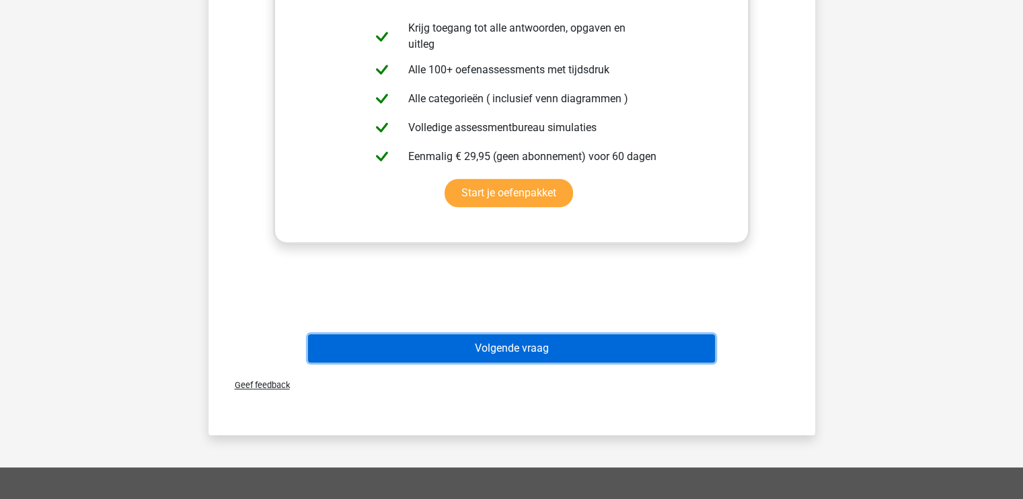
click at [489, 354] on button "Volgende vraag" at bounding box center [511, 348] width 407 height 28
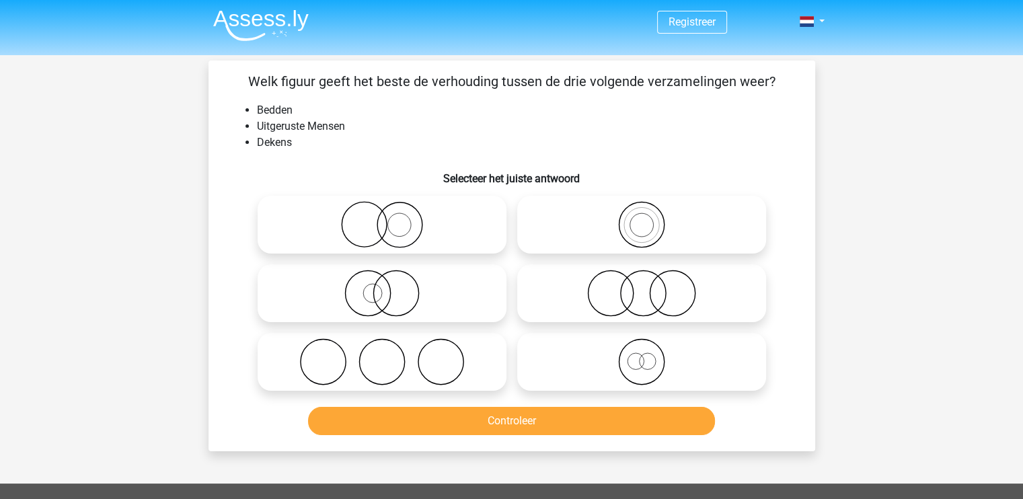
scroll to position [0, 0]
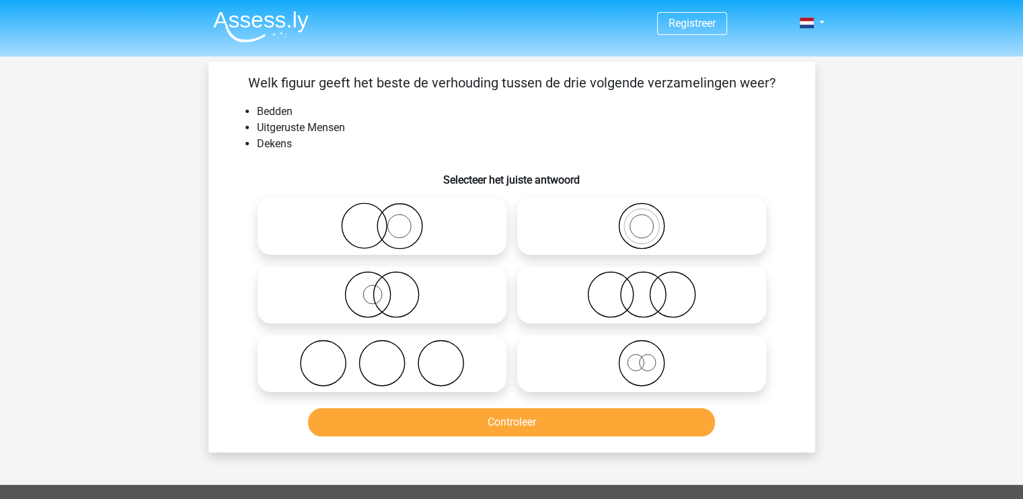
drag, startPoint x: 394, startPoint y: 386, endPoint x: 367, endPoint y: 377, distance: 29.1
click at [367, 377] on icon at bounding box center [382, 363] width 238 height 47
click at [382, 357] on input "radio" at bounding box center [386, 352] width 9 height 9
radio input "true"
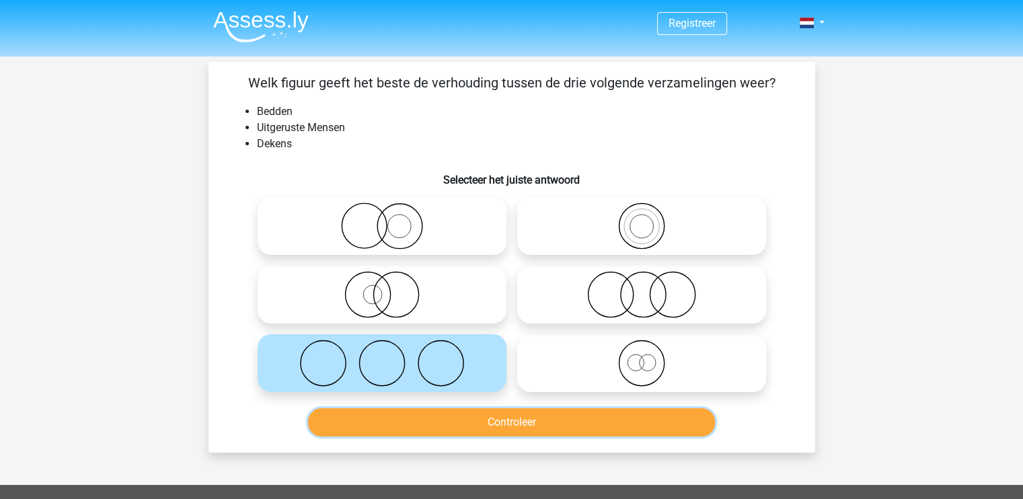
click at [420, 418] on button "Controleer" at bounding box center [511, 422] width 407 height 28
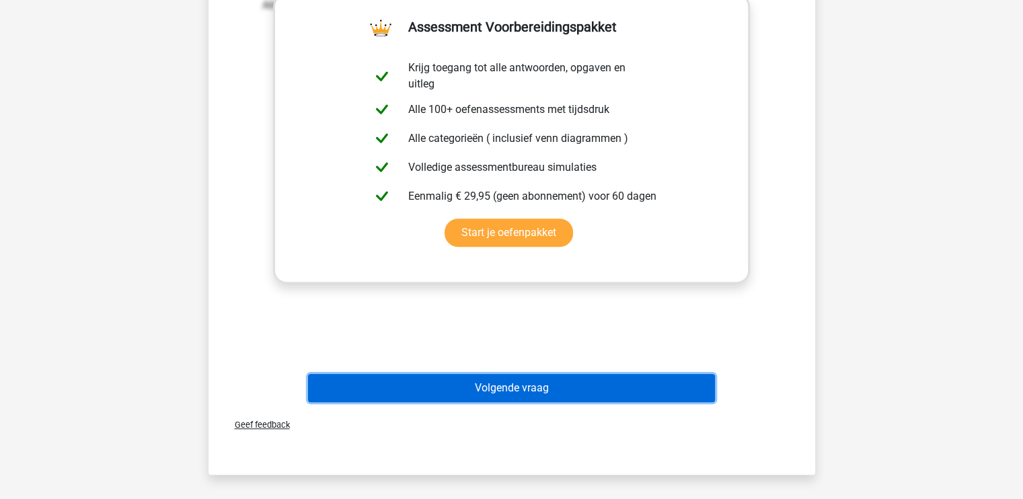
click at [451, 391] on button "Volgende vraag" at bounding box center [511, 388] width 407 height 28
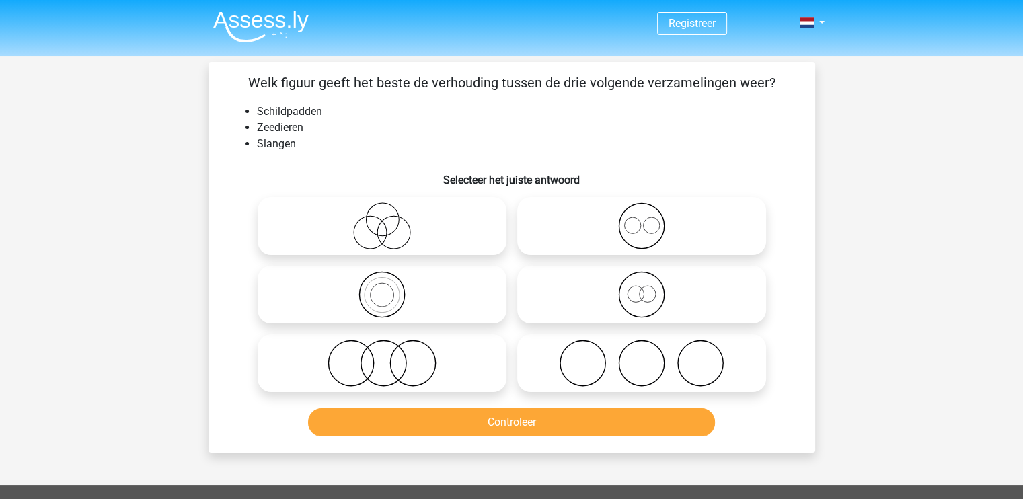
click at [431, 353] on icon at bounding box center [382, 363] width 238 height 47
click at [391, 353] on input "radio" at bounding box center [386, 352] width 9 height 9
radio input "true"
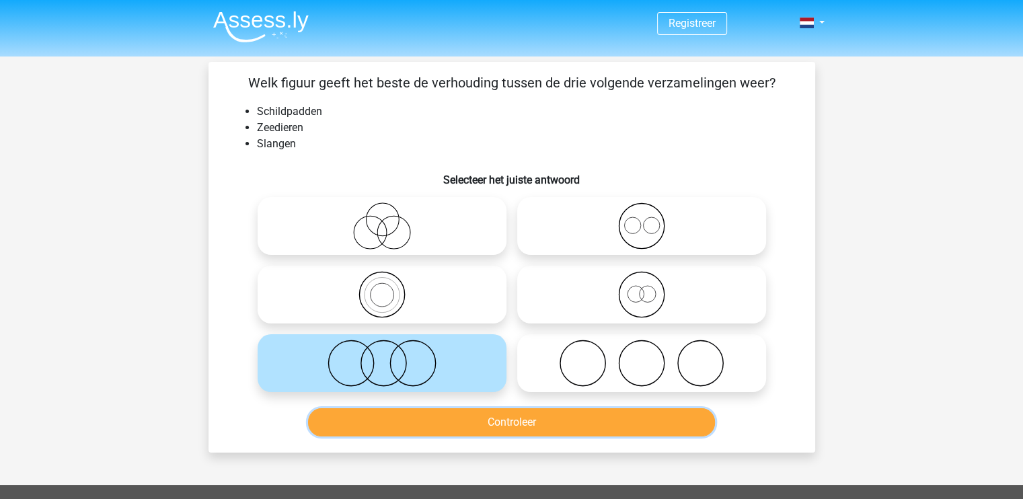
click at [484, 420] on button "Controleer" at bounding box center [511, 422] width 407 height 28
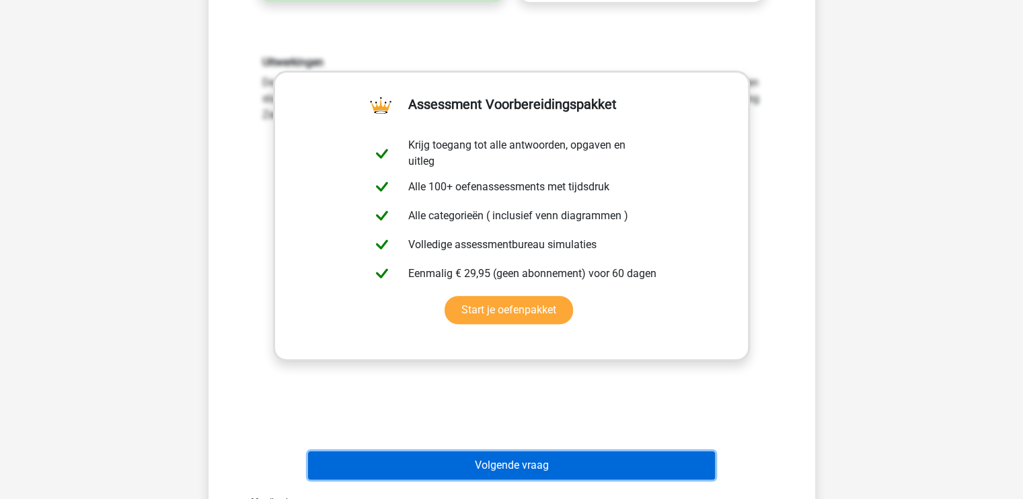
click at [496, 462] on button "Volgende vraag" at bounding box center [511, 465] width 407 height 28
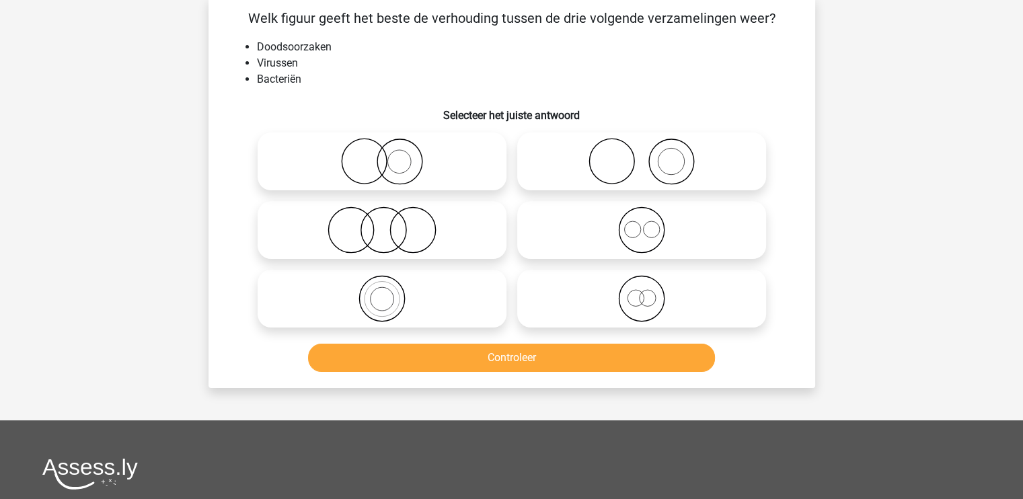
scroll to position [62, 0]
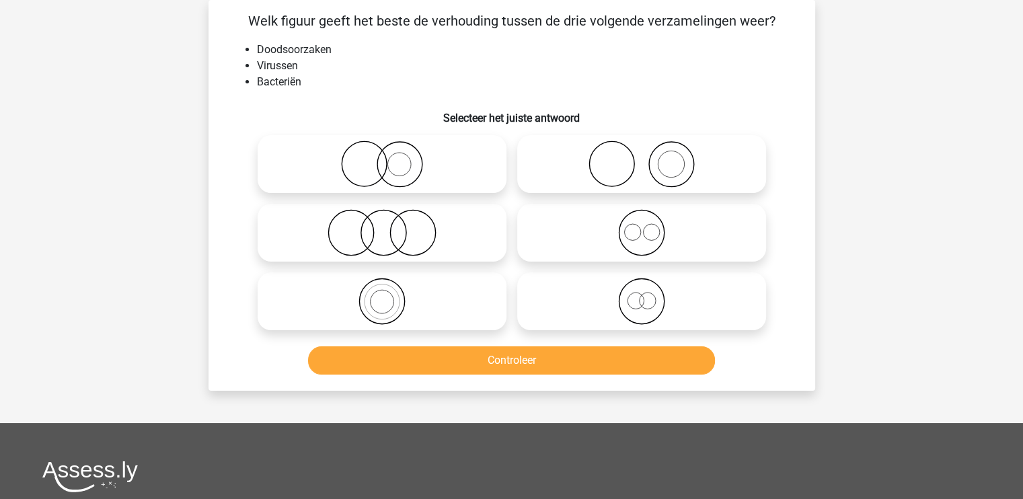
click at [417, 235] on icon at bounding box center [382, 232] width 238 height 47
click at [391, 226] on input "radio" at bounding box center [386, 221] width 9 height 9
radio input "true"
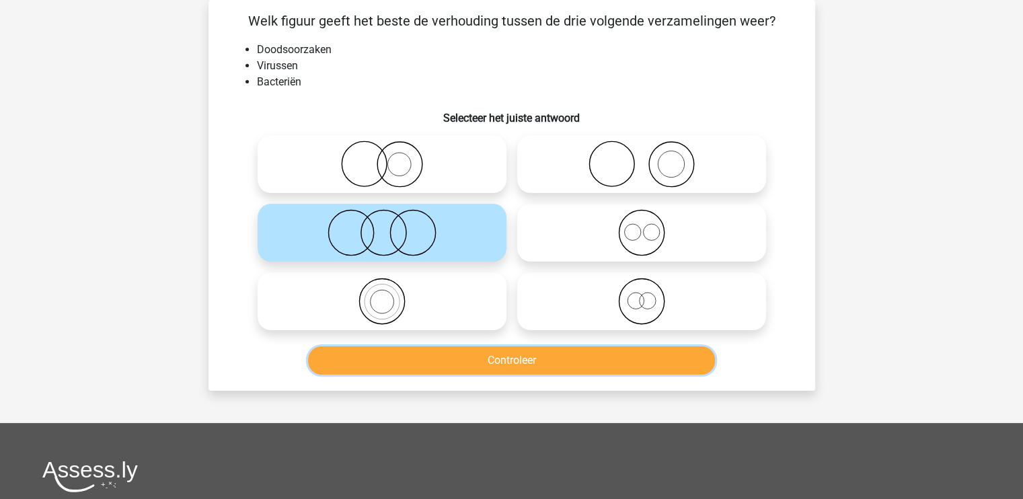
click at [478, 359] on button "Controleer" at bounding box center [511, 360] width 407 height 28
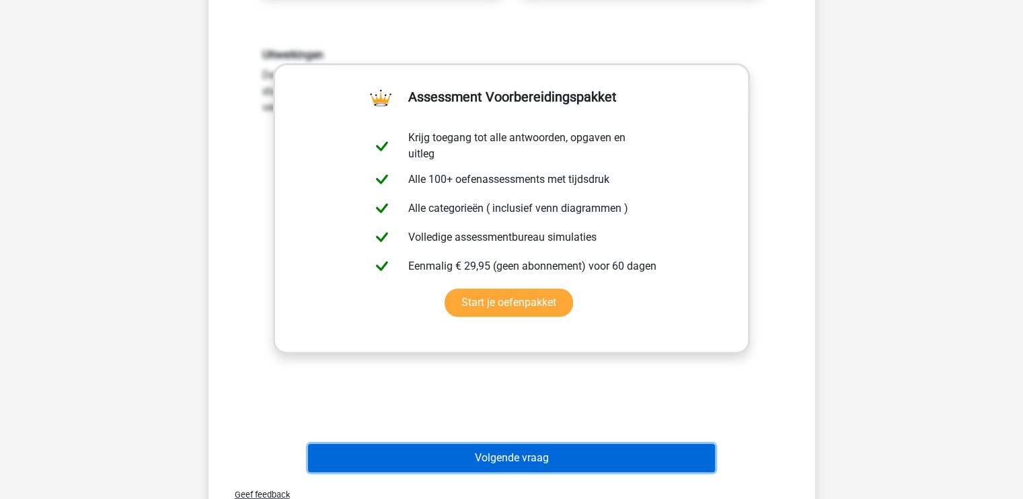
click at [513, 450] on button "Volgende vraag" at bounding box center [511, 458] width 407 height 28
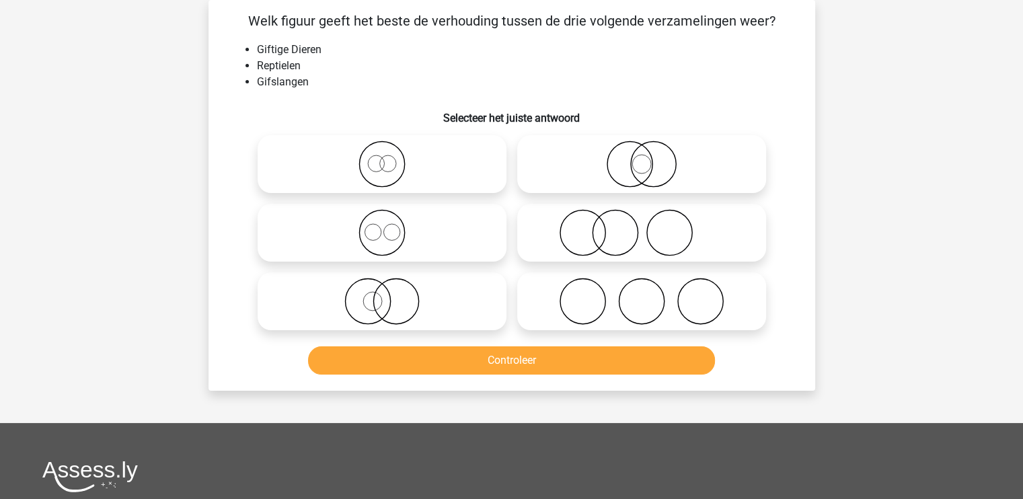
click at [653, 149] on icon at bounding box center [642, 164] width 238 height 47
click at [651, 149] on input "radio" at bounding box center [646, 153] width 9 height 9
radio input "true"
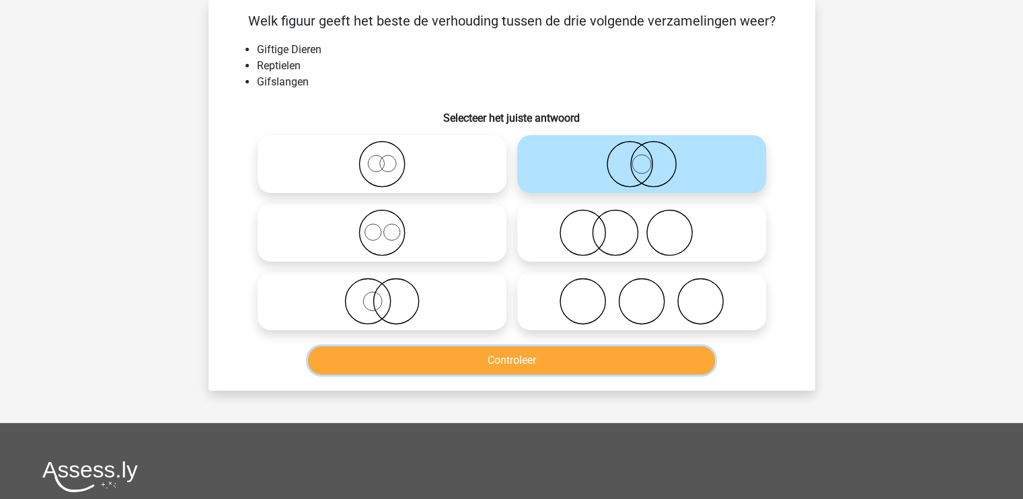
click at [555, 371] on button "Controleer" at bounding box center [511, 360] width 407 height 28
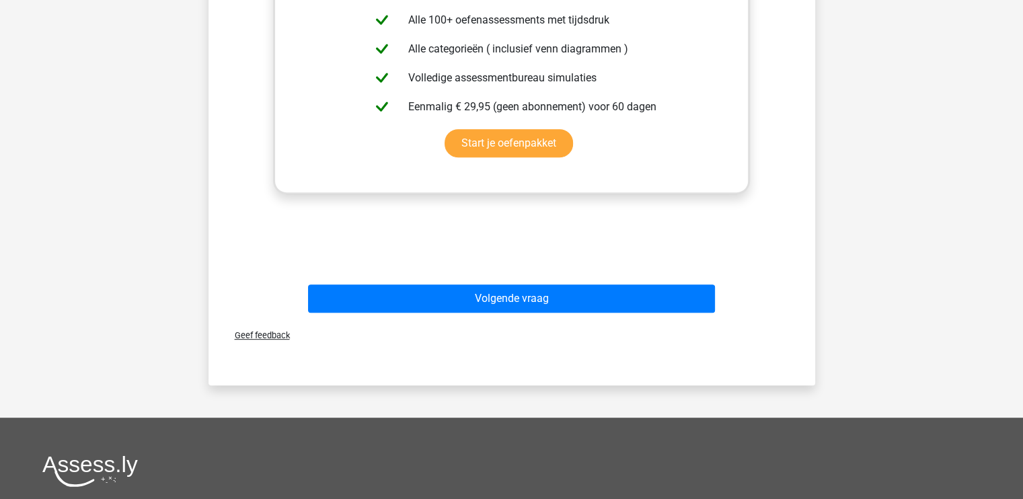
scroll to position [560, 0]
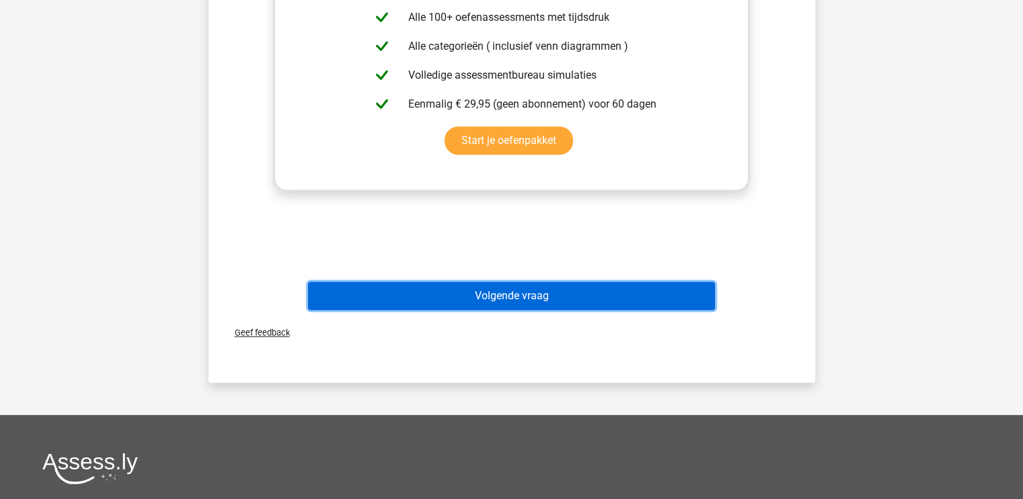
click at [532, 300] on button "Volgende vraag" at bounding box center [511, 296] width 407 height 28
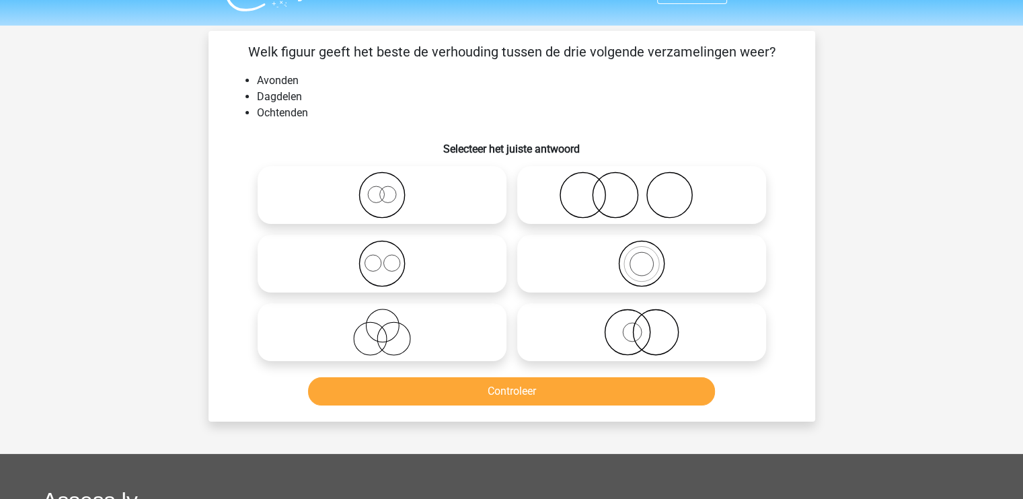
scroll to position [32, 0]
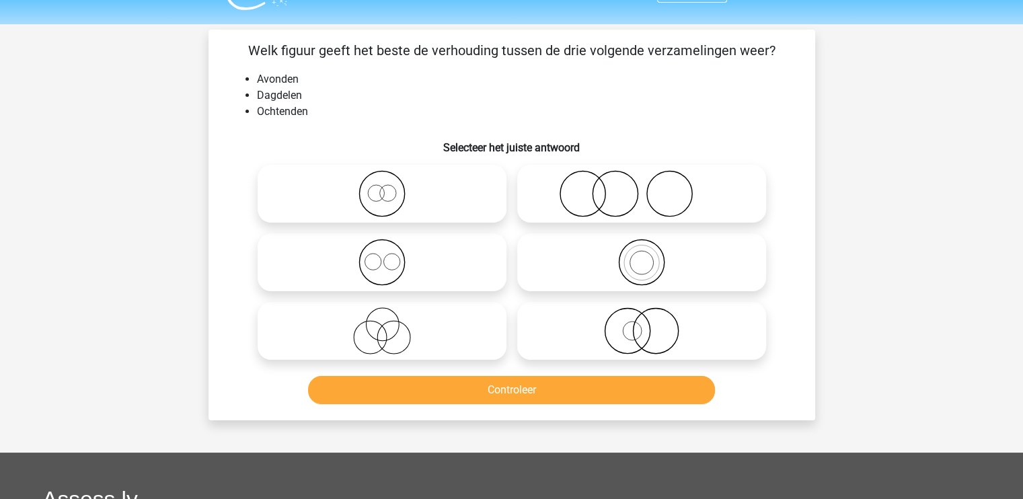
click at [412, 267] on icon at bounding box center [382, 262] width 238 height 47
click at [391, 256] on input "radio" at bounding box center [386, 251] width 9 height 9
radio input "true"
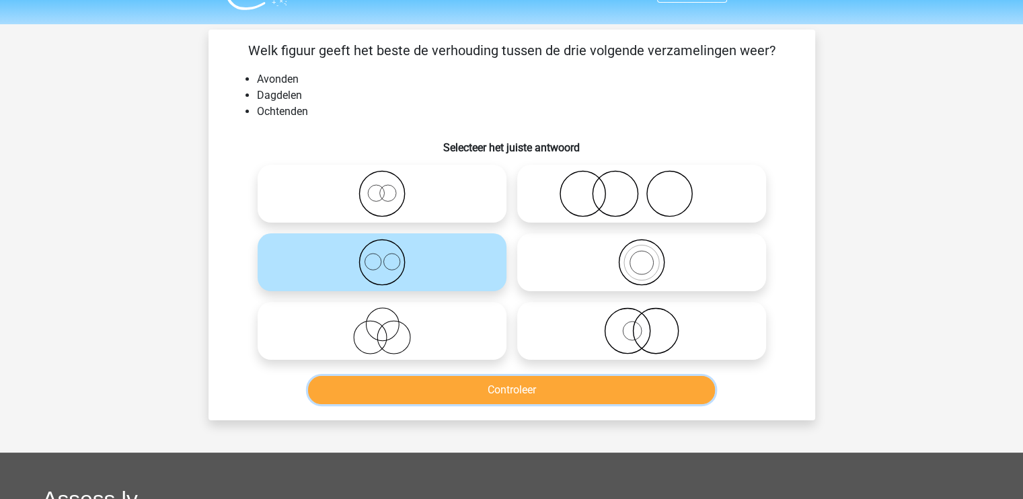
click at [466, 393] on button "Controleer" at bounding box center [511, 390] width 407 height 28
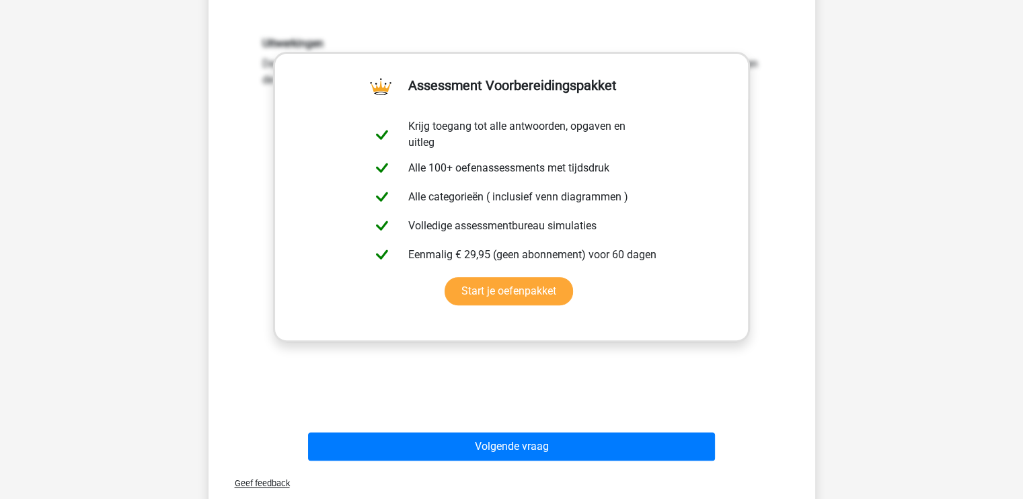
scroll to position [410, 0]
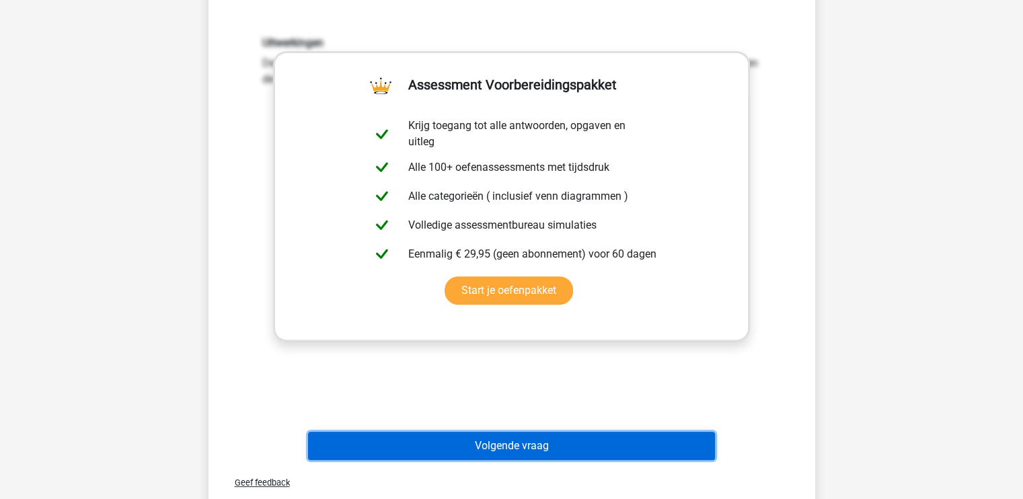
click at [487, 451] on button "Volgende vraag" at bounding box center [511, 446] width 407 height 28
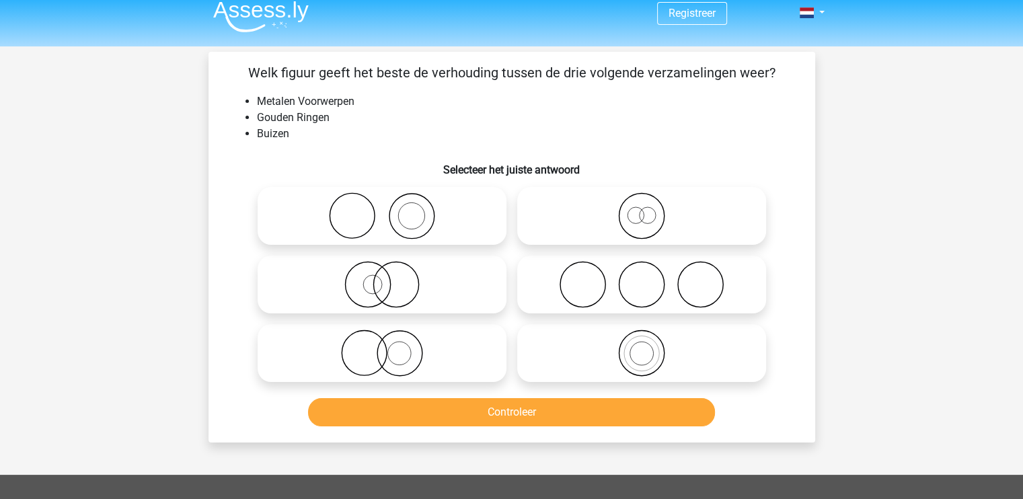
scroll to position [9, 0]
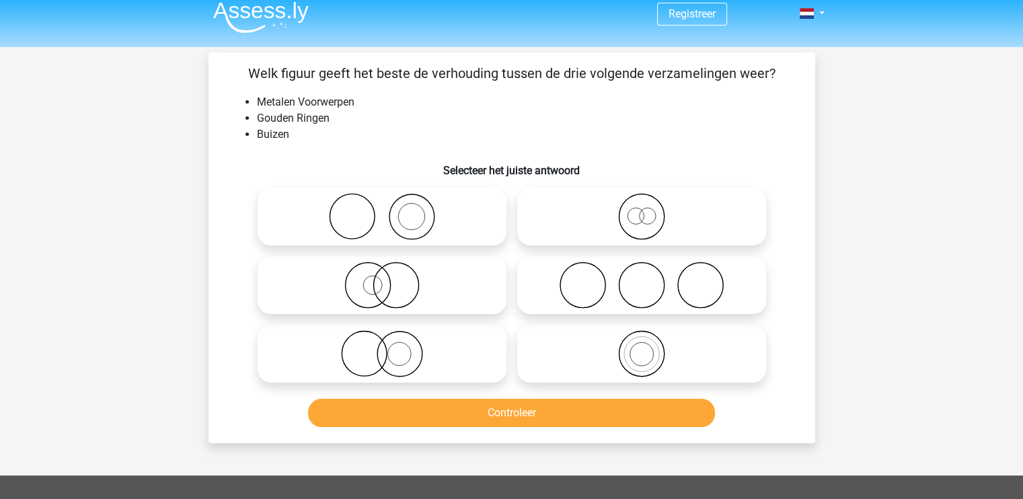
click at [425, 327] on label at bounding box center [382, 354] width 249 height 58
click at [391, 338] on input "radio" at bounding box center [386, 342] width 9 height 9
radio input "true"
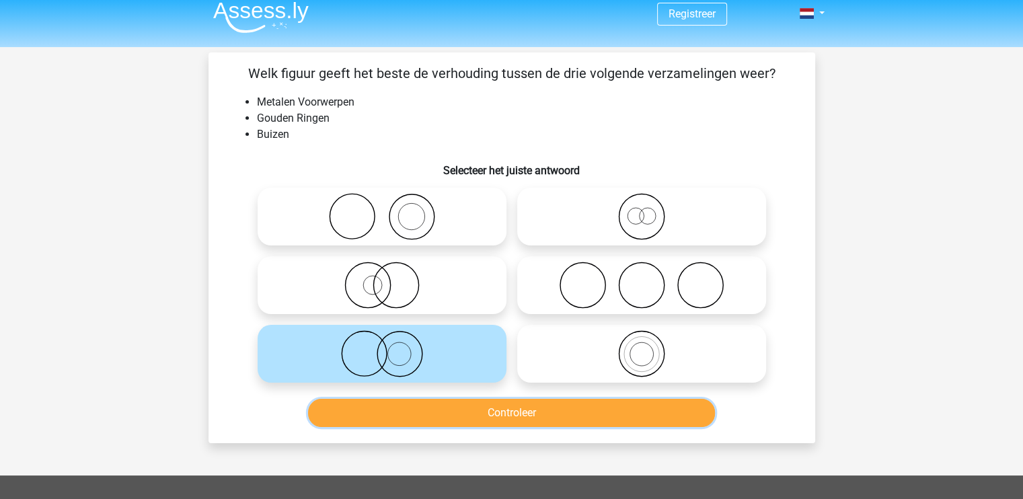
click at [483, 419] on button "Controleer" at bounding box center [511, 413] width 407 height 28
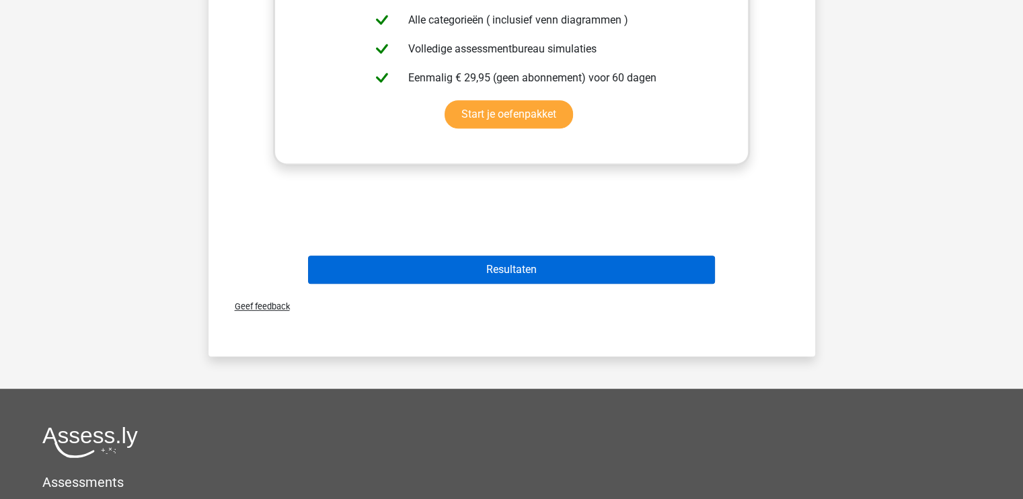
scroll to position [587, 0]
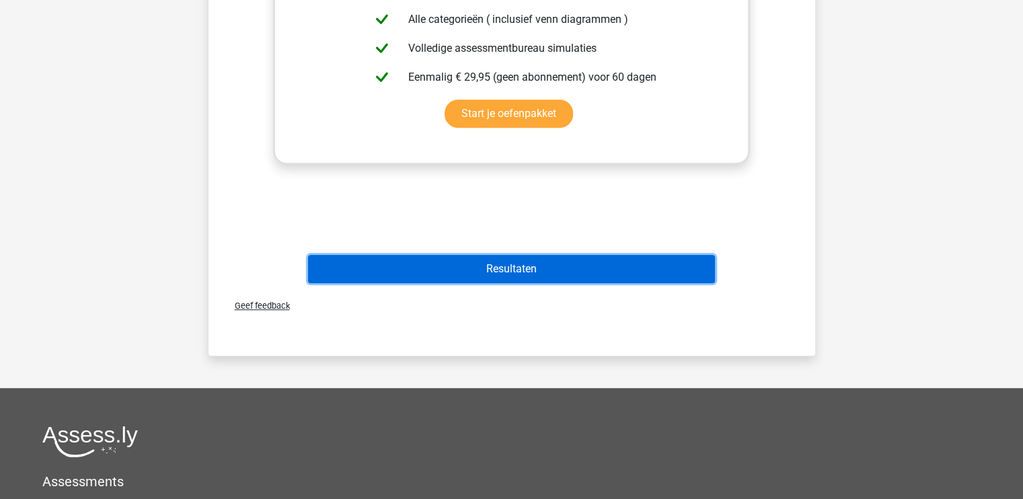
click at [501, 280] on button "Resultaten" at bounding box center [511, 269] width 407 height 28
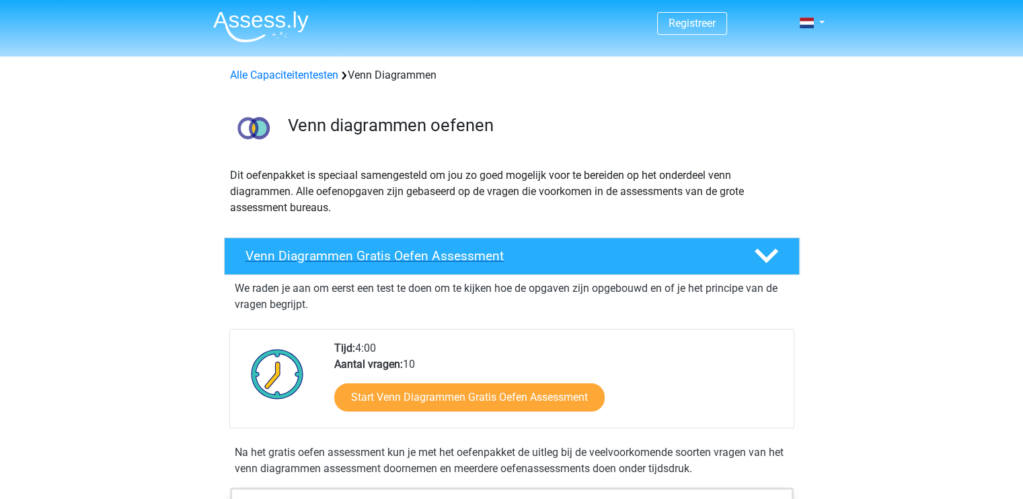
click at [350, 258] on h4 "Venn Diagrammen Gratis Oefen Assessment" at bounding box center [489, 255] width 487 height 15
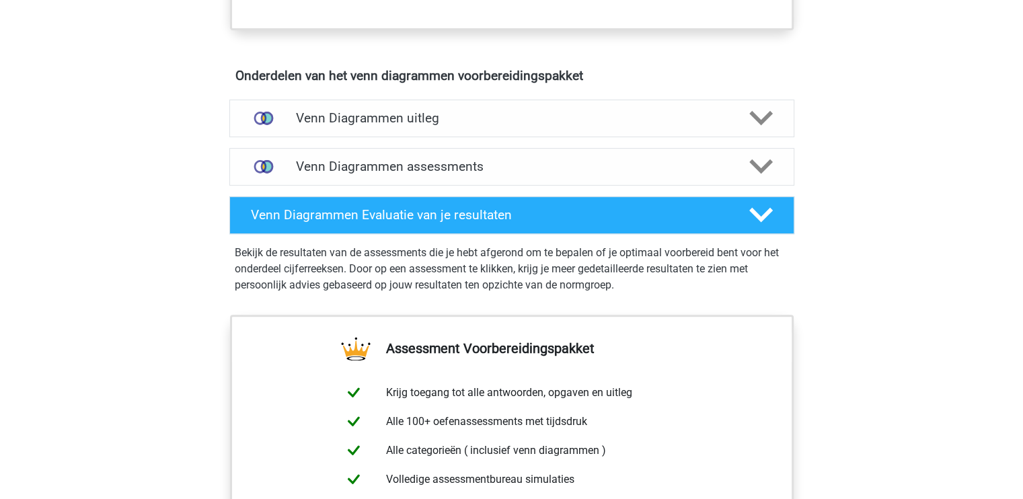
scroll to position [533, 0]
click at [376, 115] on h4 "Venn Diagrammen uitleg" at bounding box center [512, 117] width 432 height 15
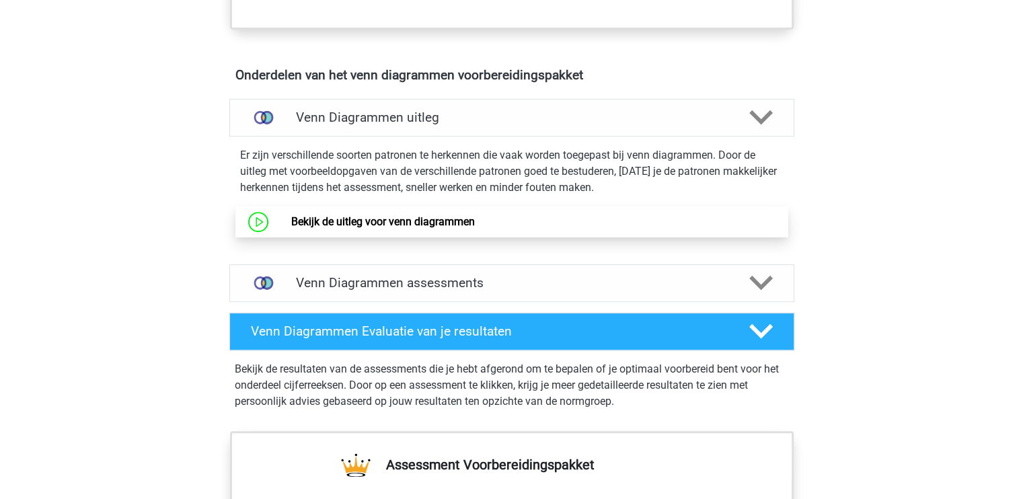
click at [401, 218] on link "Bekijk de uitleg voor venn diagrammen" at bounding box center [383, 221] width 184 height 13
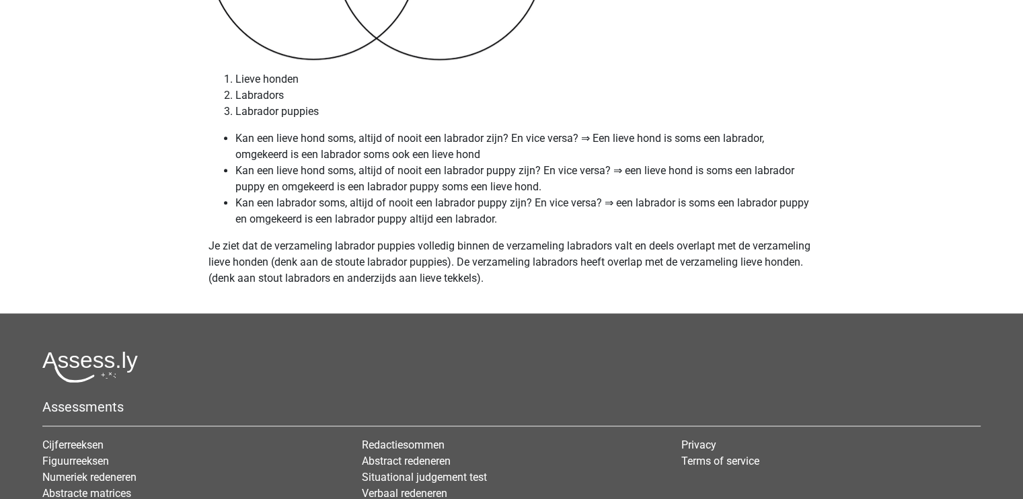
scroll to position [5721, 0]
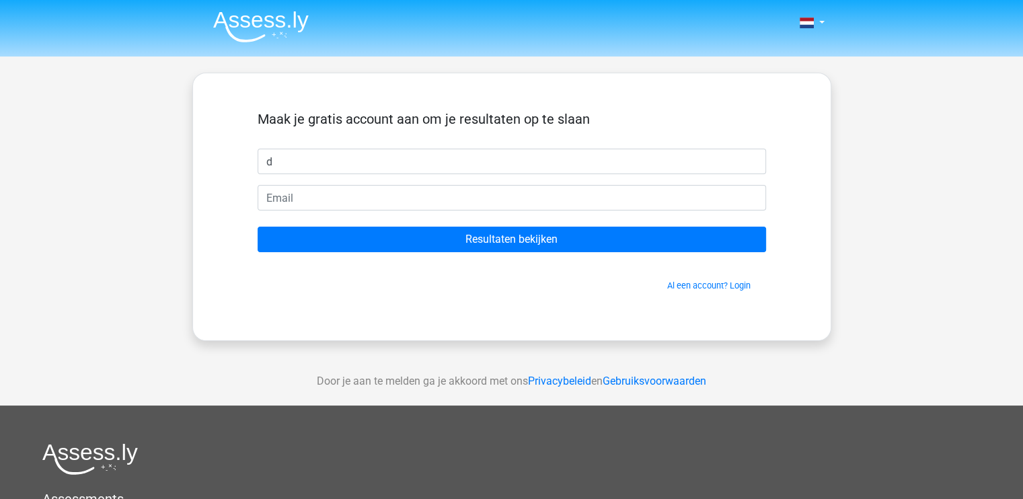
type input "Dermalice"
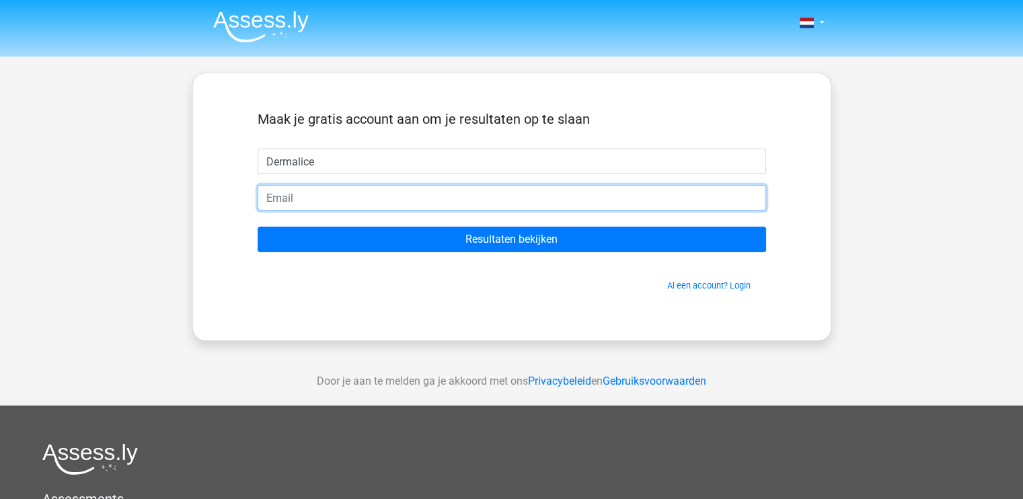
click at [347, 198] on input "email" at bounding box center [512, 198] width 509 height 26
type input "[EMAIL_ADDRESS][DOMAIN_NAME]"
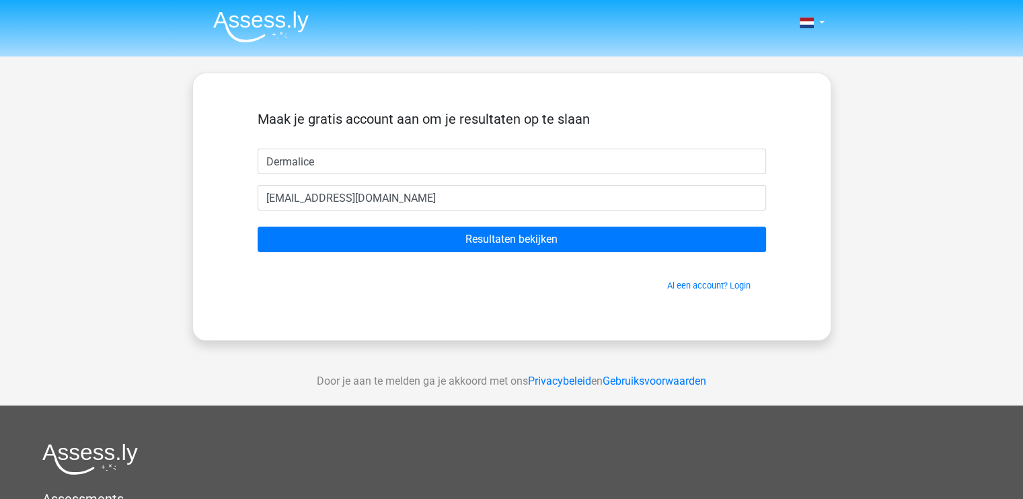
click at [383, 224] on form "Maak je gratis account aan om je resultaten op te slaan Dermalice dermalicekell…" at bounding box center [512, 201] width 509 height 181
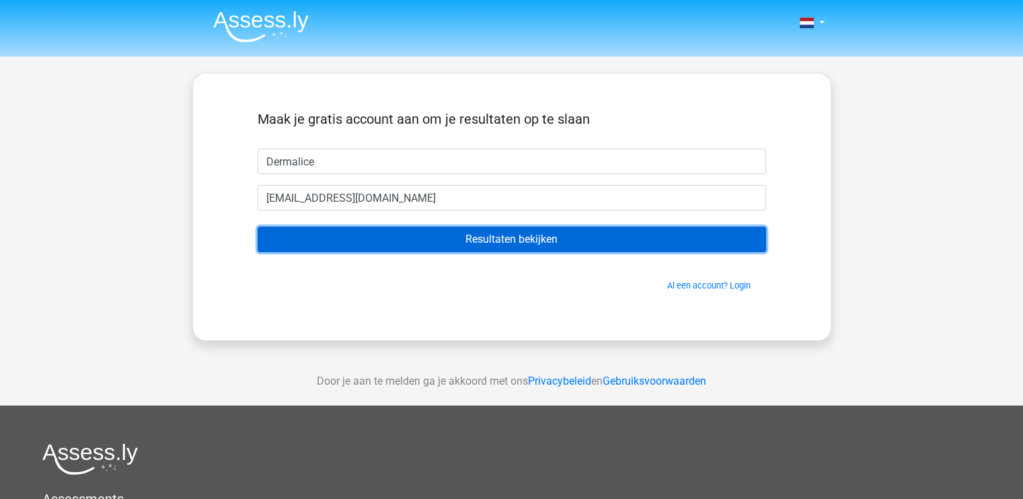
click at [396, 237] on input "Resultaten bekijken" at bounding box center [512, 240] width 509 height 26
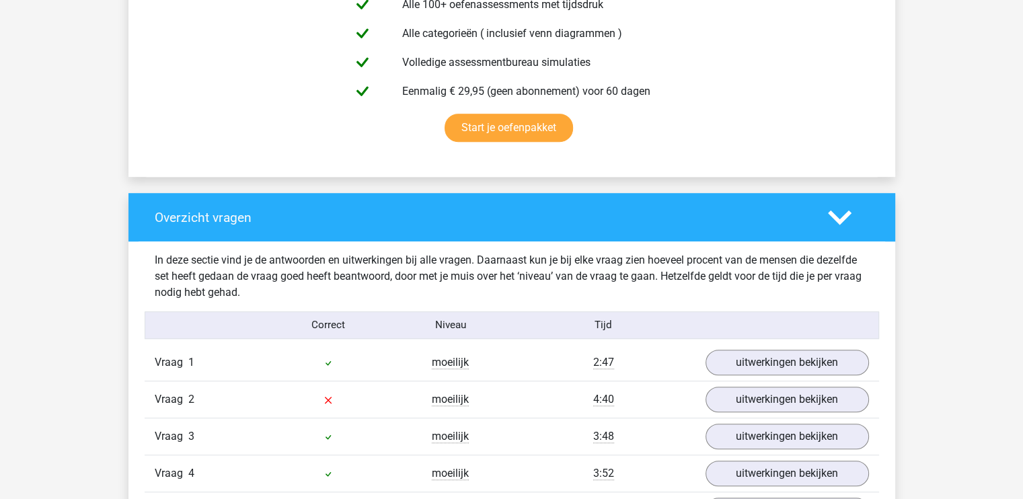
scroll to position [818, 0]
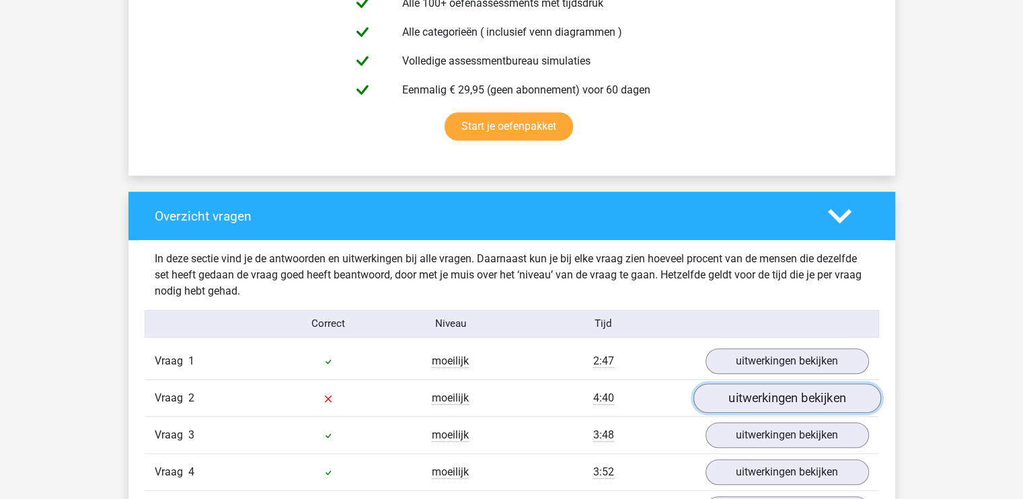
click at [733, 404] on link "uitwerkingen bekijken" at bounding box center [787, 398] width 188 height 30
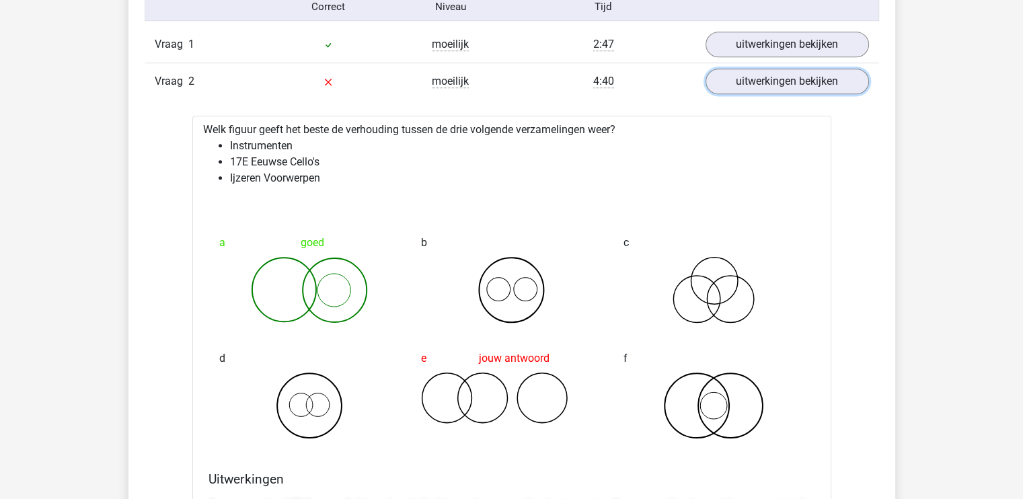
scroll to position [1129, 0]
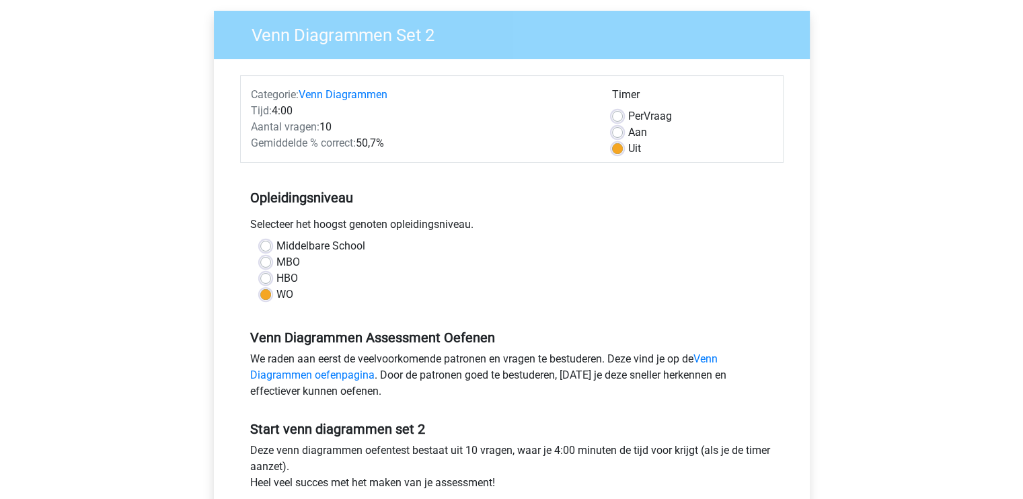
scroll to position [108, 0]
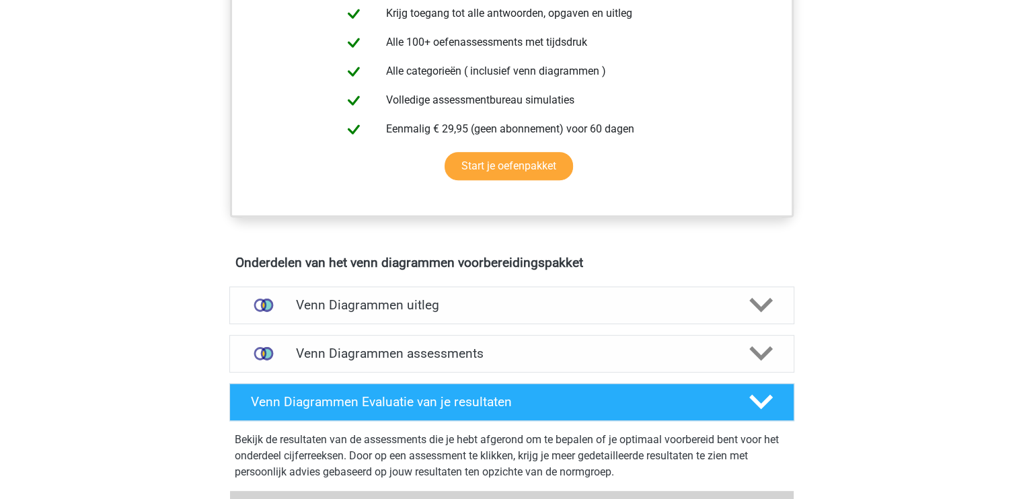
scroll to position [596, 0]
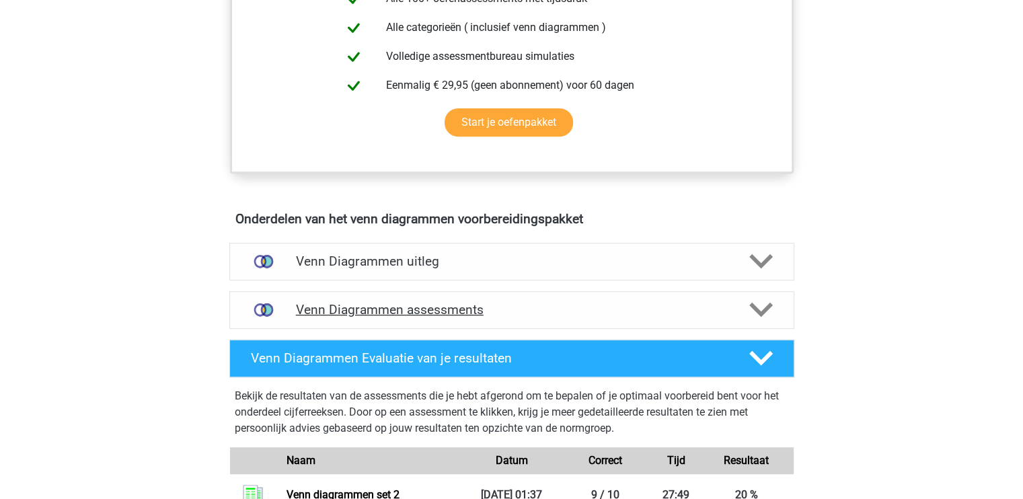
click at [455, 305] on h4 "Venn Diagrammen assessments" at bounding box center [512, 309] width 432 height 15
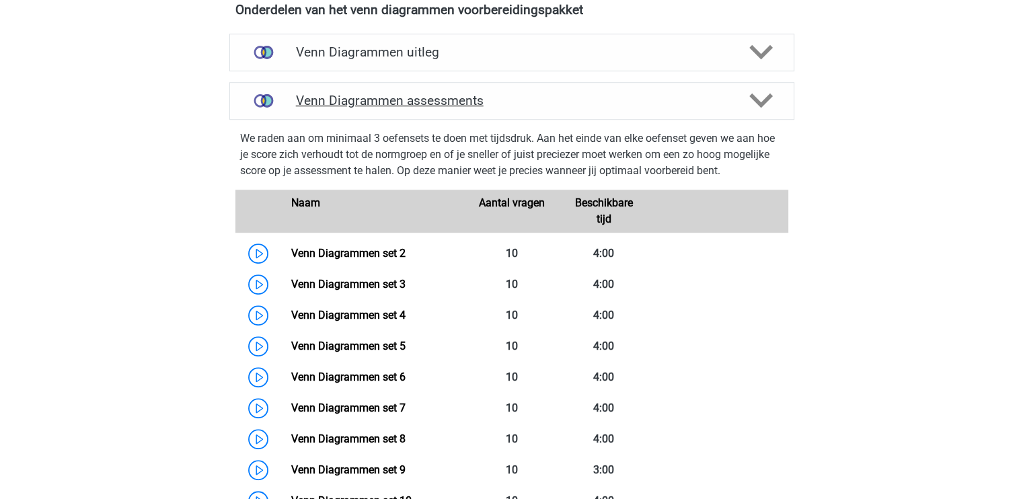
scroll to position [891, 0]
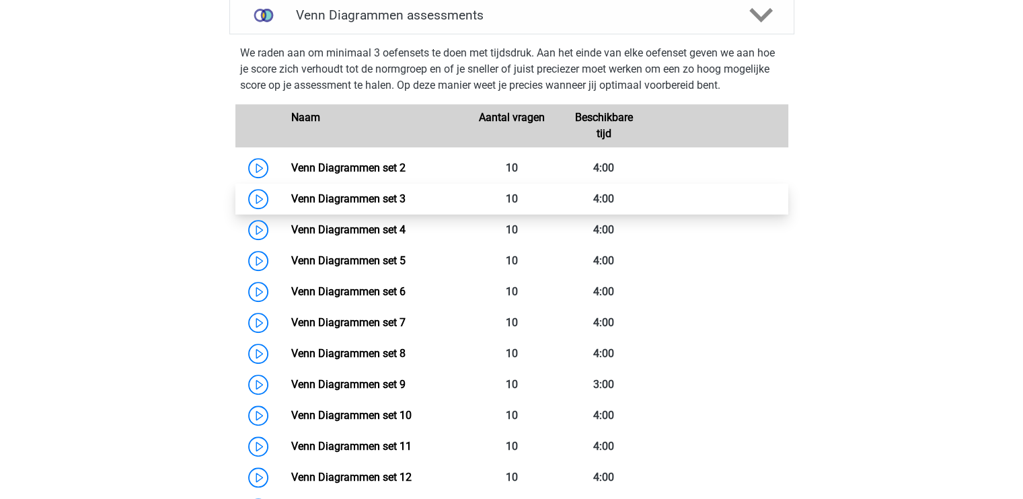
click at [358, 201] on link "Venn Diagrammen set 3" at bounding box center [348, 198] width 114 height 13
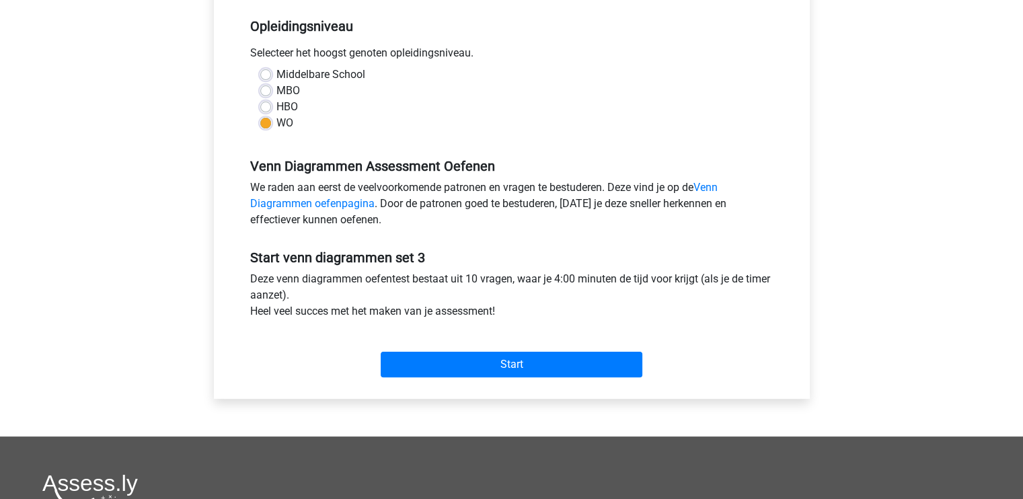
scroll to position [272, 0]
